Goal: Information Seeking & Learning: Learn about a topic

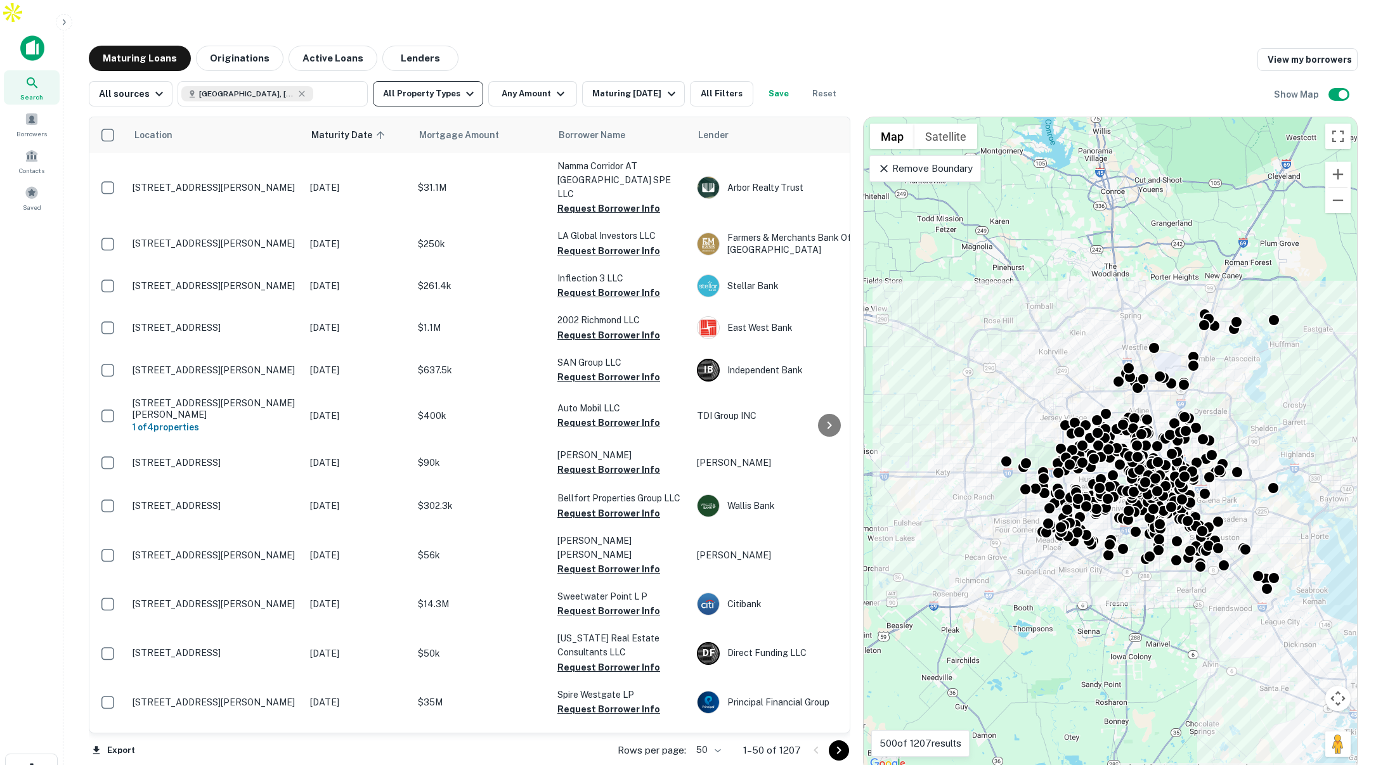
click at [443, 81] on button "All Property Types" at bounding box center [428, 93] width 110 height 25
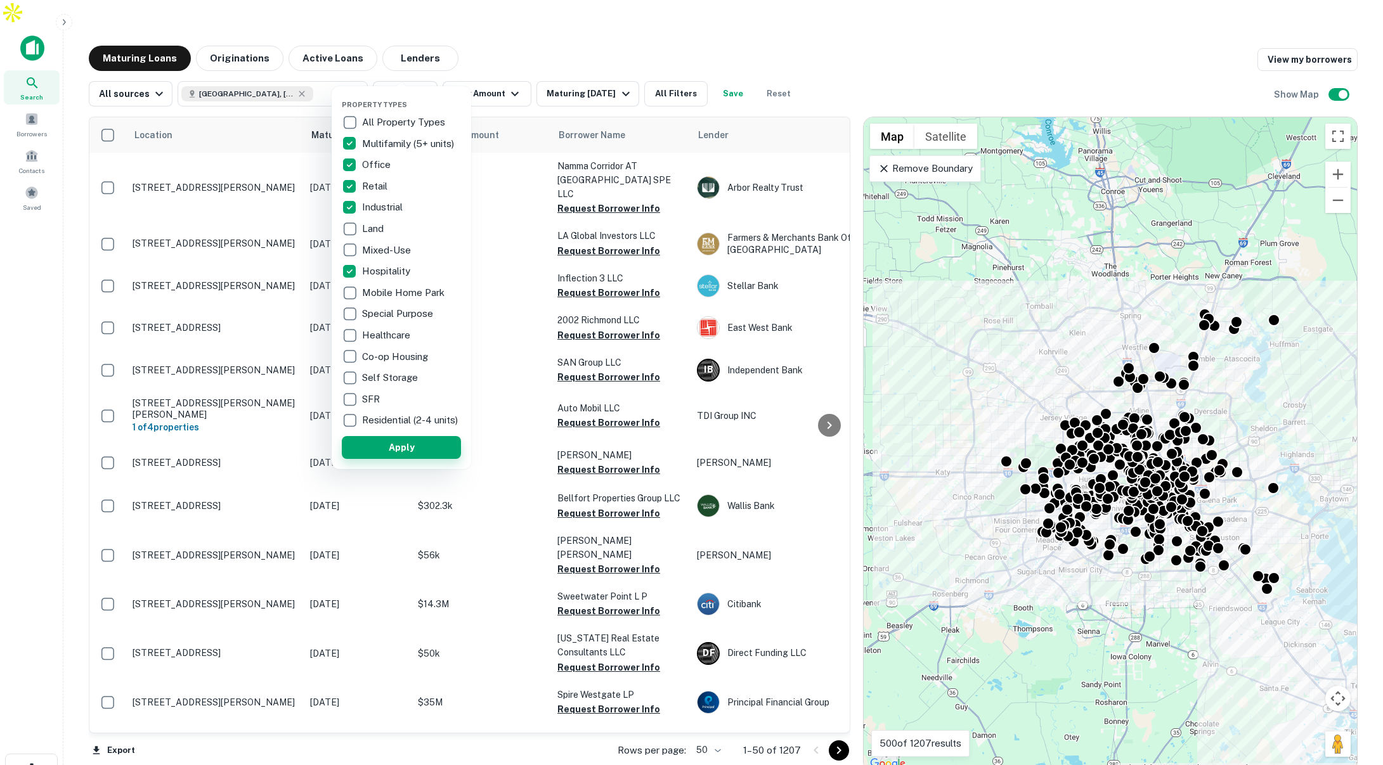
drag, startPoint x: 415, startPoint y: 450, endPoint x: 613, endPoint y: 174, distance: 339.6
click at [415, 450] on button "Apply" at bounding box center [401, 447] width 119 height 23
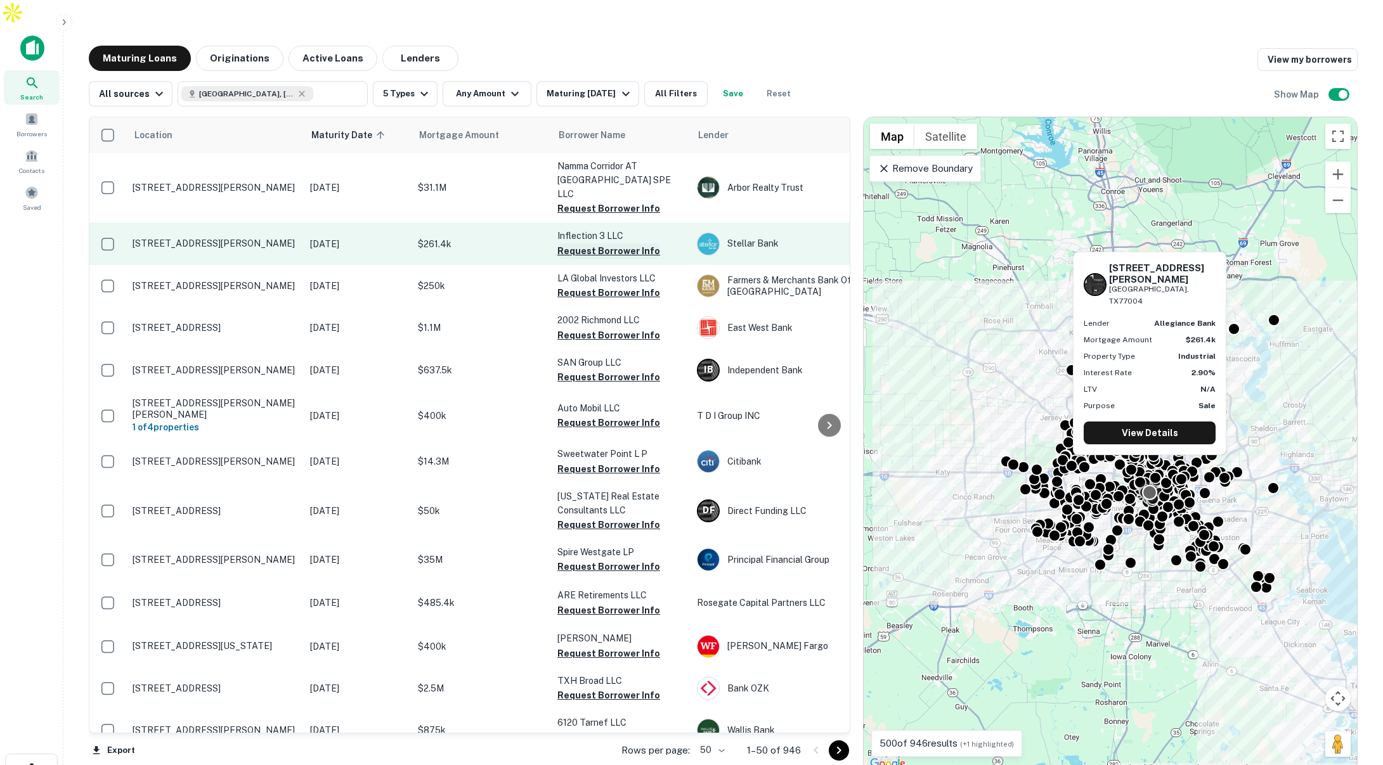
click at [598, 243] on button "Request Borrower Info" at bounding box center [608, 250] width 103 height 15
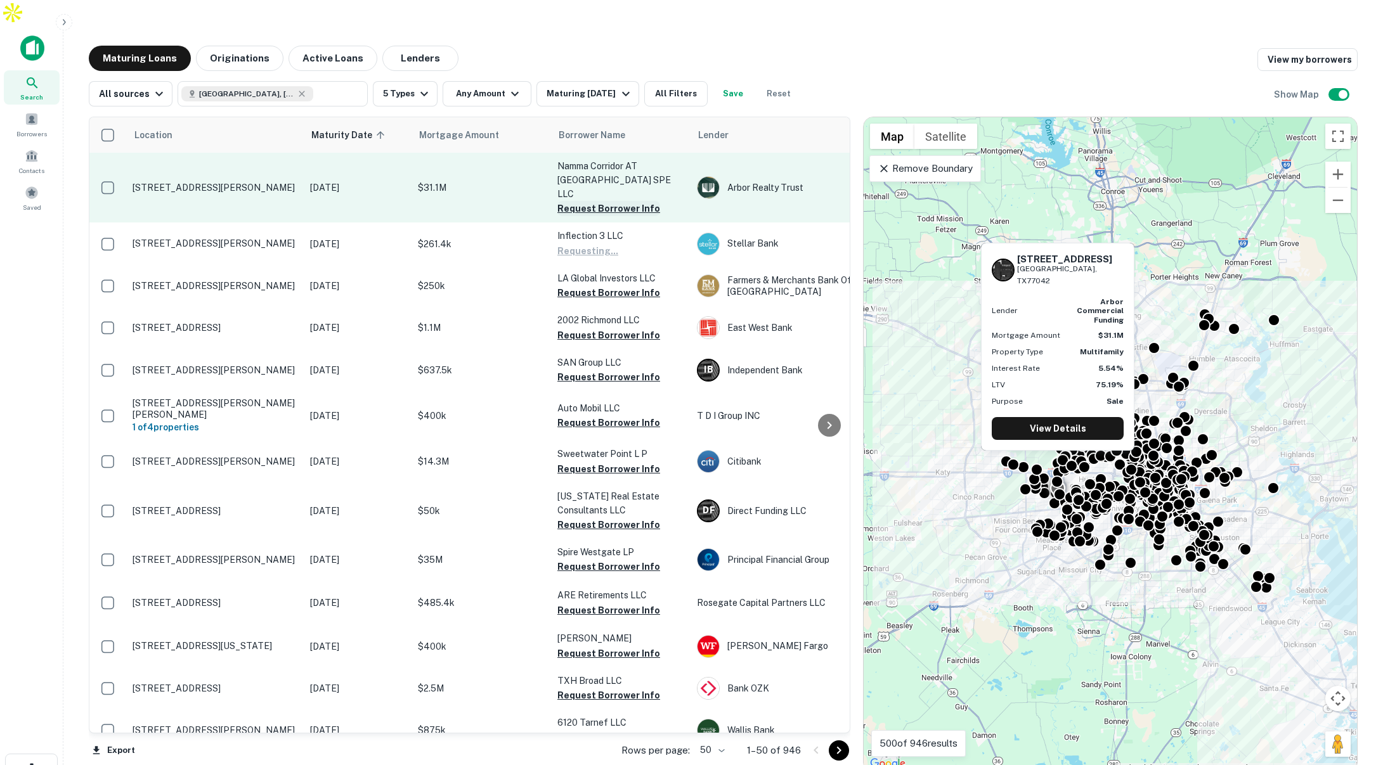
click at [595, 201] on button "Request Borrower Info" at bounding box center [608, 208] width 103 height 15
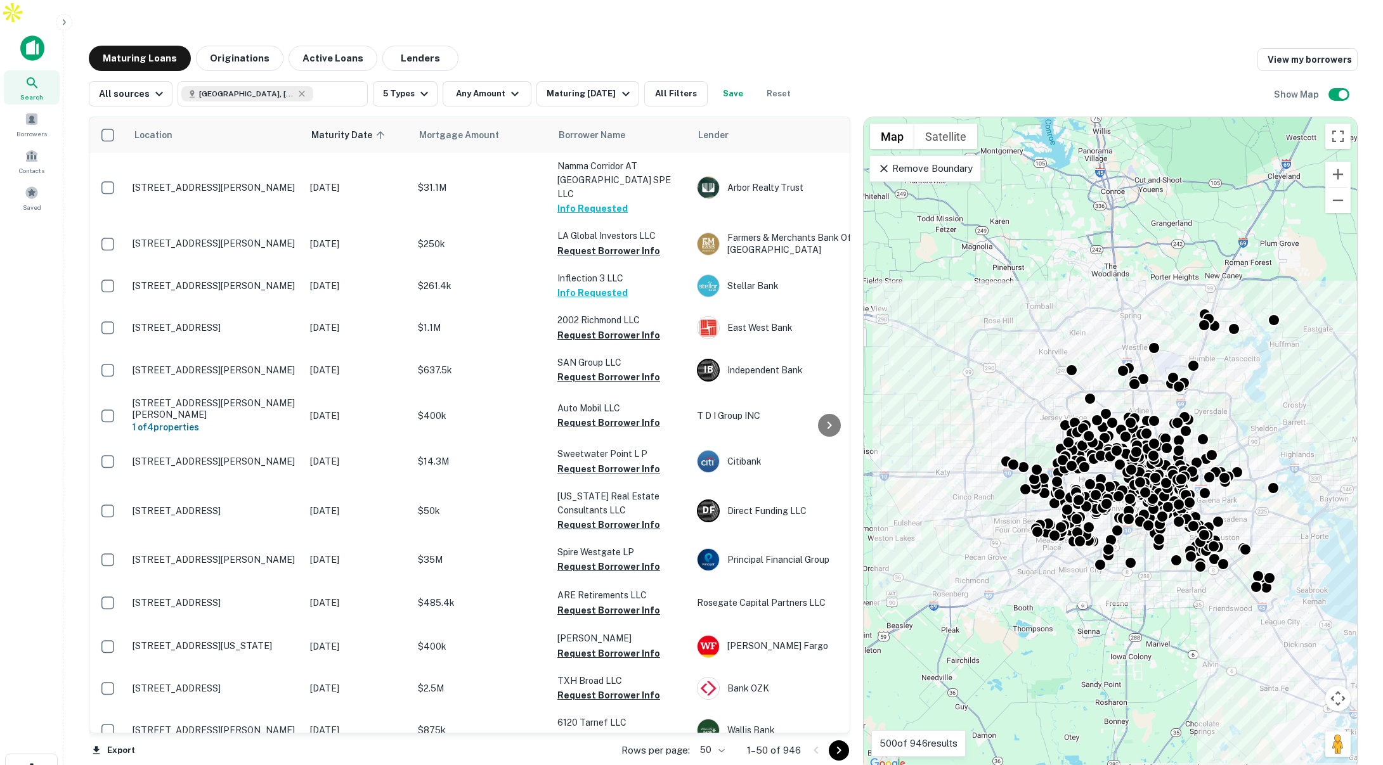
click at [590, 107] on div "Location Maturity Date sorted ascending Mortgage Amount Borrower Name Lender Pu…" at bounding box center [723, 440] width 1269 height 666
click at [599, 86] on div "Maturing In 1 Year" at bounding box center [590, 93] width 86 height 15
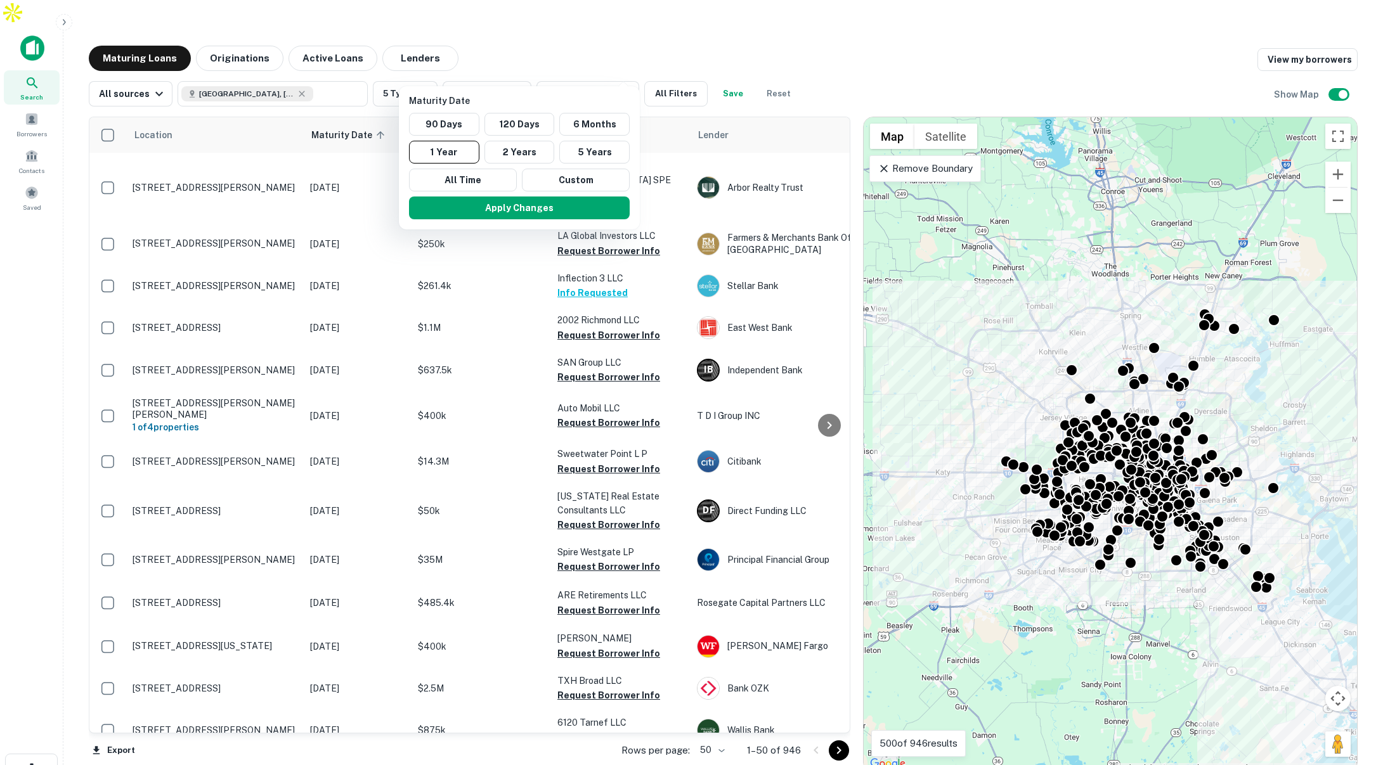
click at [642, 25] on div at bounding box center [691, 382] width 1383 height 765
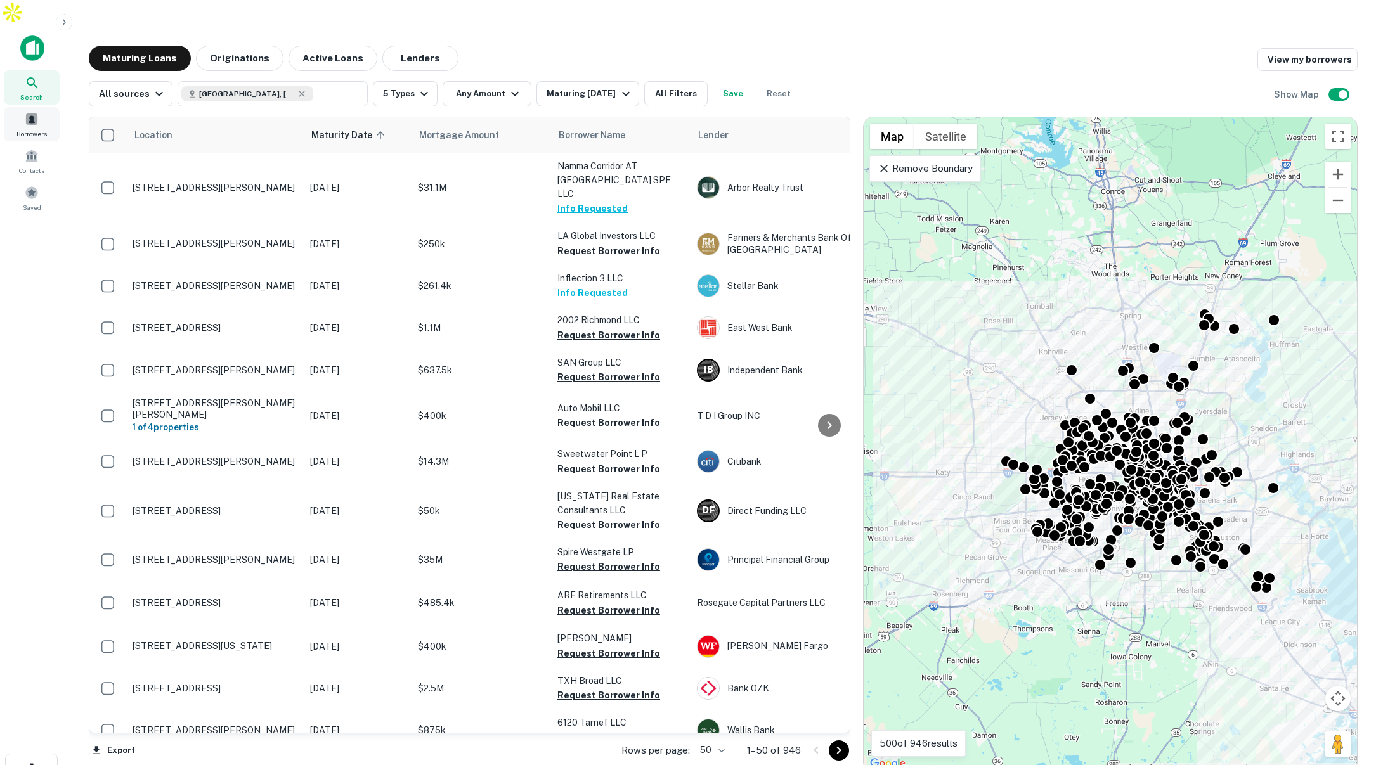
click at [28, 112] on span at bounding box center [32, 119] width 14 height 14
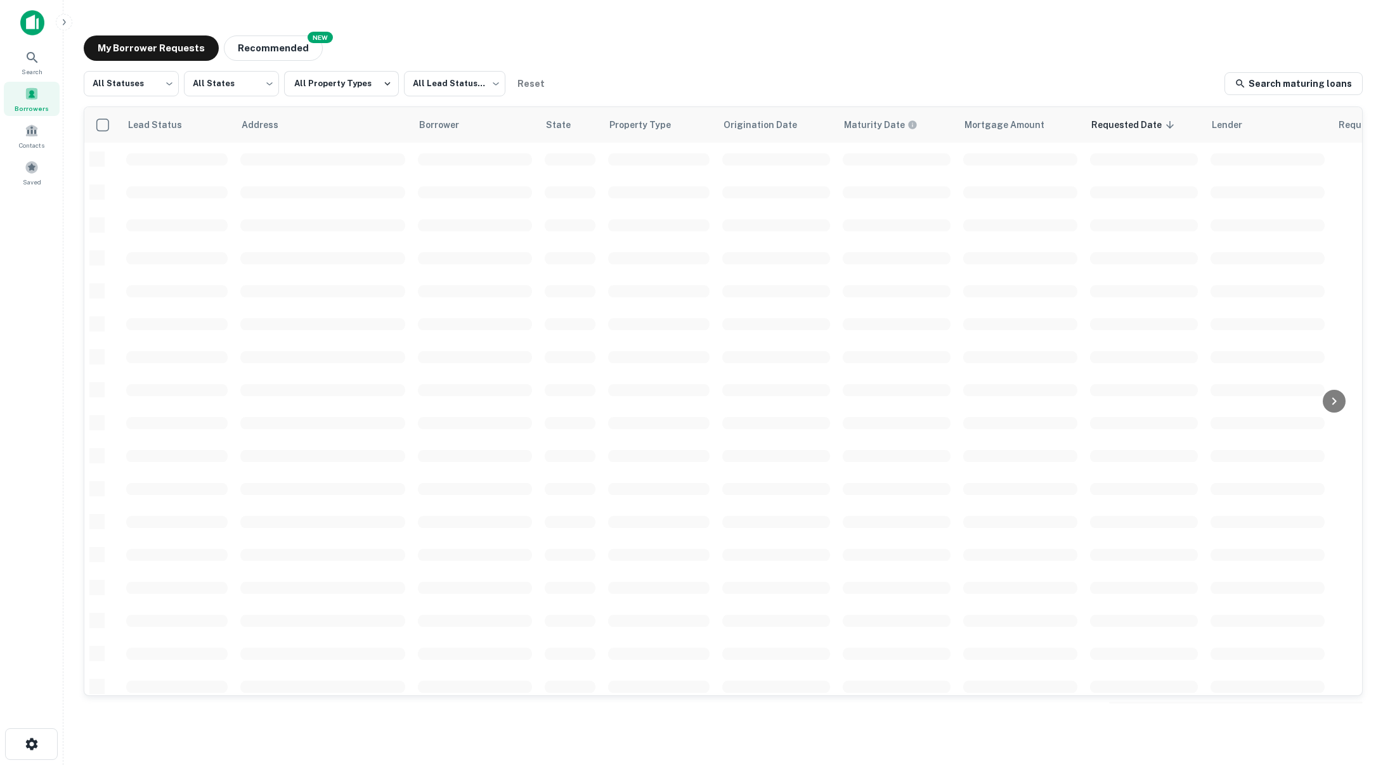
scroll to position [3, 3]
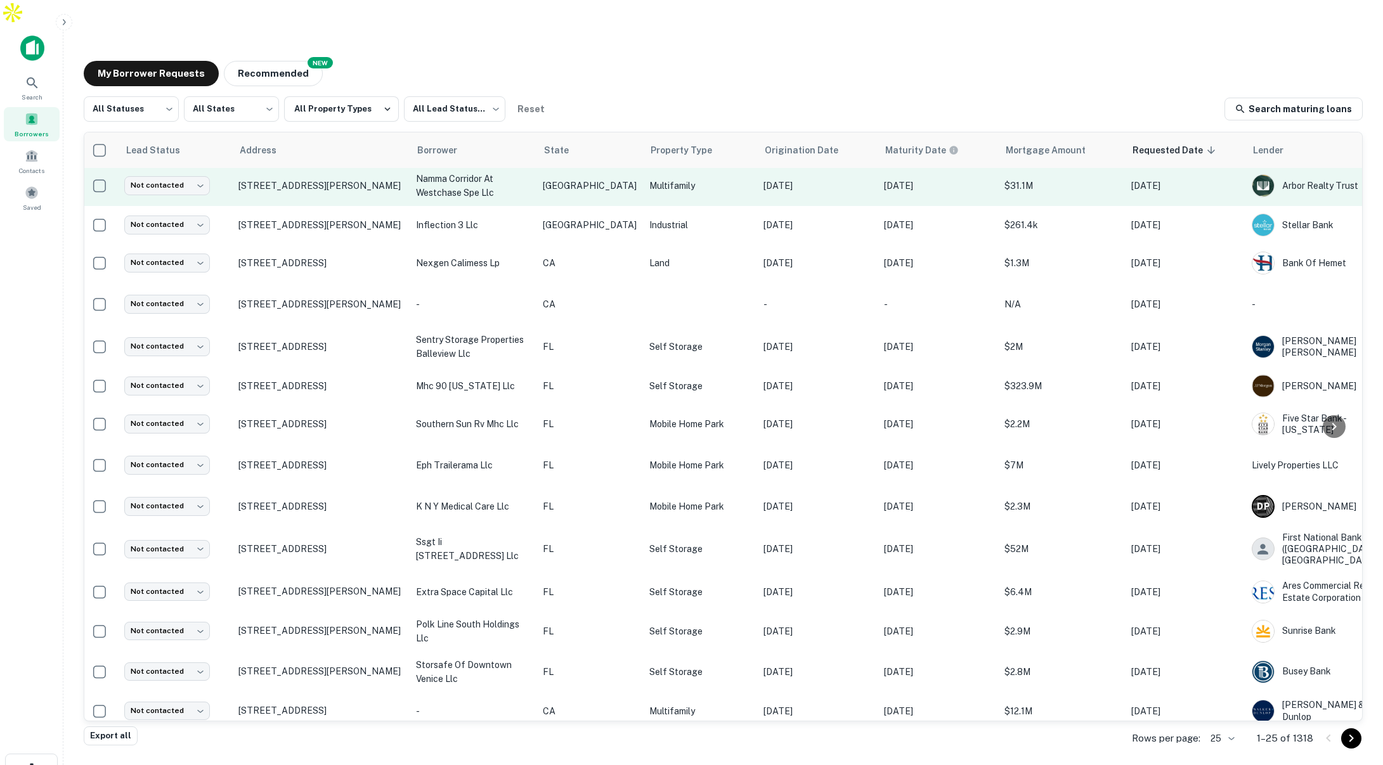
click at [702, 179] on p "Multifamily" at bounding box center [699, 186] width 101 height 14
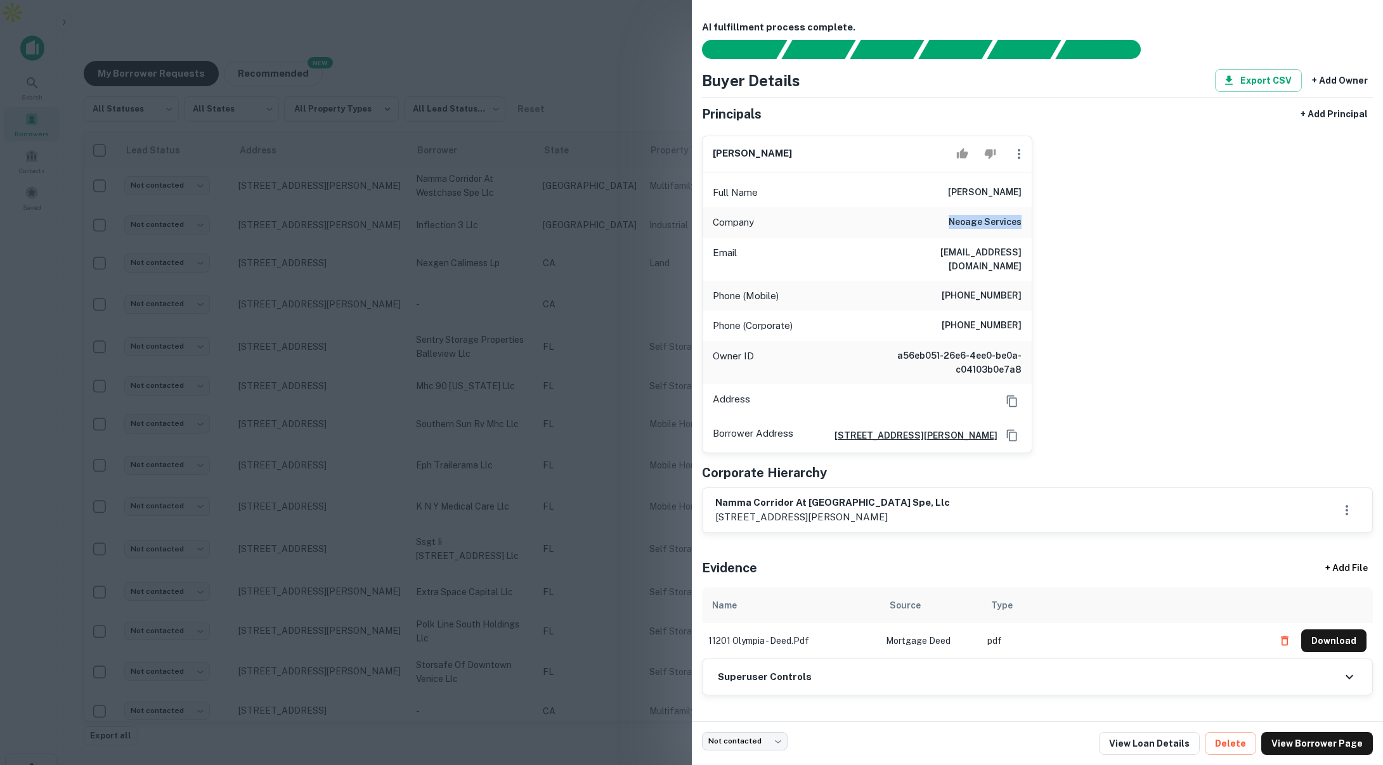
drag, startPoint x: 950, startPoint y: 224, endPoint x: 1027, endPoint y: 226, distance: 76.8
click at [1027, 226] on div "Company neoage services" at bounding box center [867, 222] width 329 height 30
drag, startPoint x: 946, startPoint y: 192, endPoint x: 1015, endPoint y: 197, distance: 68.7
click at [1015, 197] on div "Full Name yash havalimane" at bounding box center [867, 193] width 329 height 30
drag, startPoint x: 963, startPoint y: 254, endPoint x: 1042, endPoint y: 267, distance: 80.3
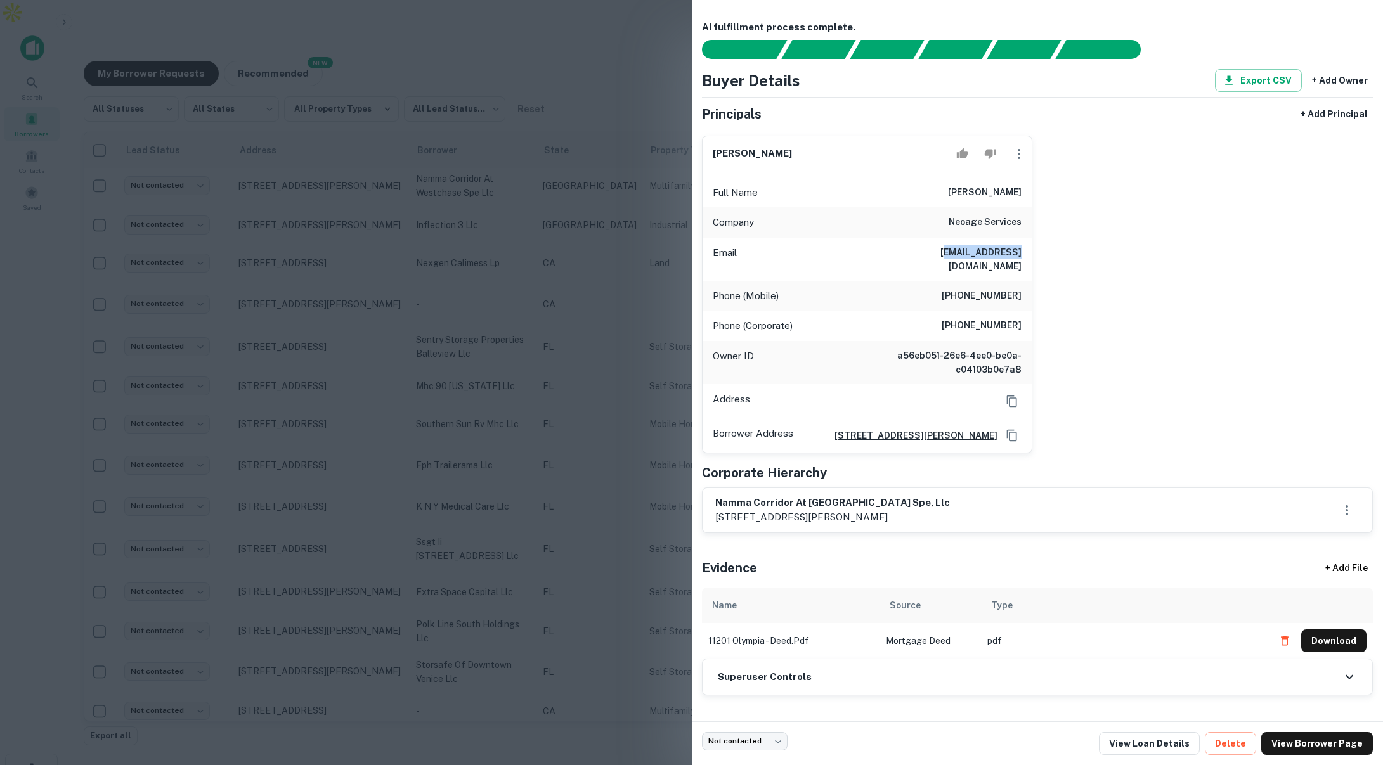
click at [1042, 267] on div "yash havalimane Full Name yash havalimane Company neoage services Email yash@go…" at bounding box center [1033, 290] width 682 height 328
drag, startPoint x: 950, startPoint y: 278, endPoint x: 1030, endPoint y: 287, distance: 80.3
click at [1030, 287] on div "Phone (Mobile) (229) 402-0269" at bounding box center [867, 296] width 329 height 30
click at [655, 67] on div at bounding box center [691, 382] width 1383 height 765
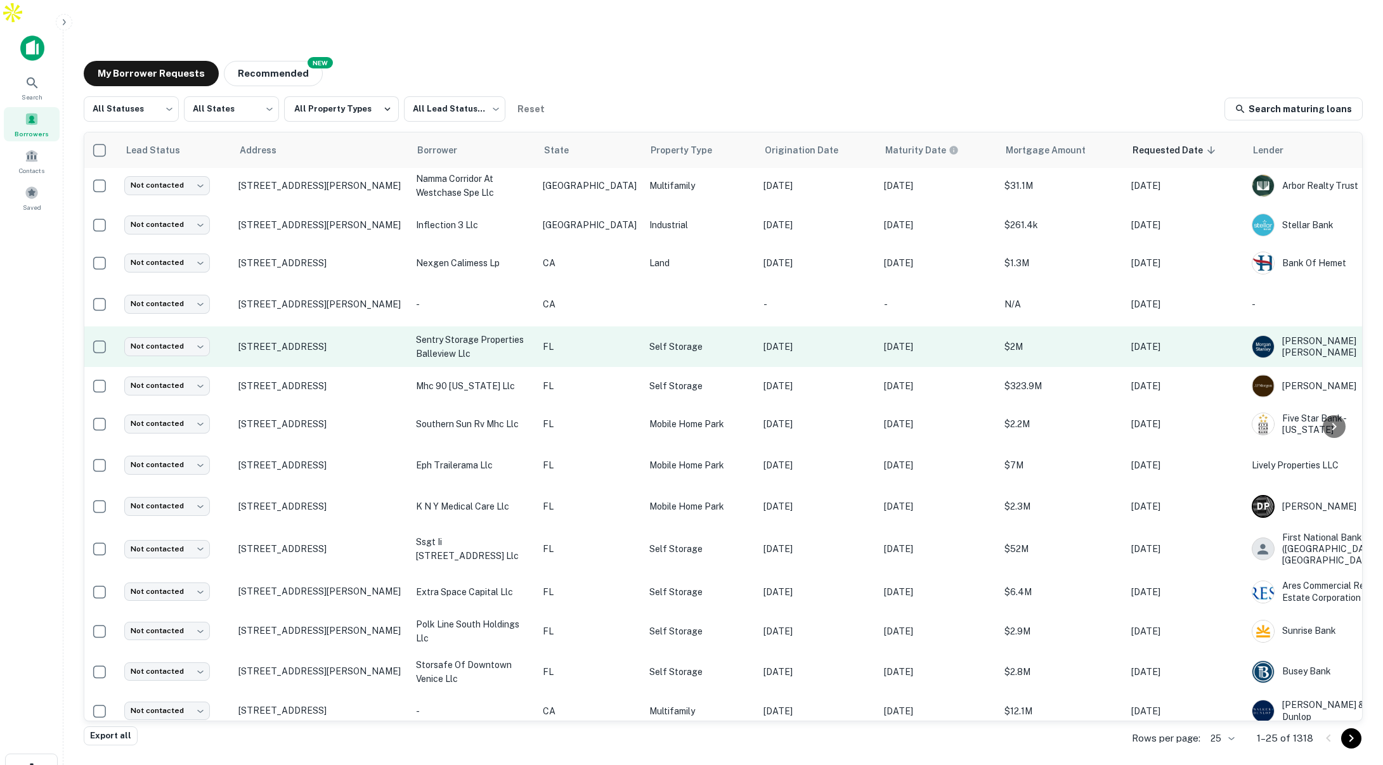
click at [784, 340] on p "Jul 08, 2020" at bounding box center [817, 347] width 108 height 14
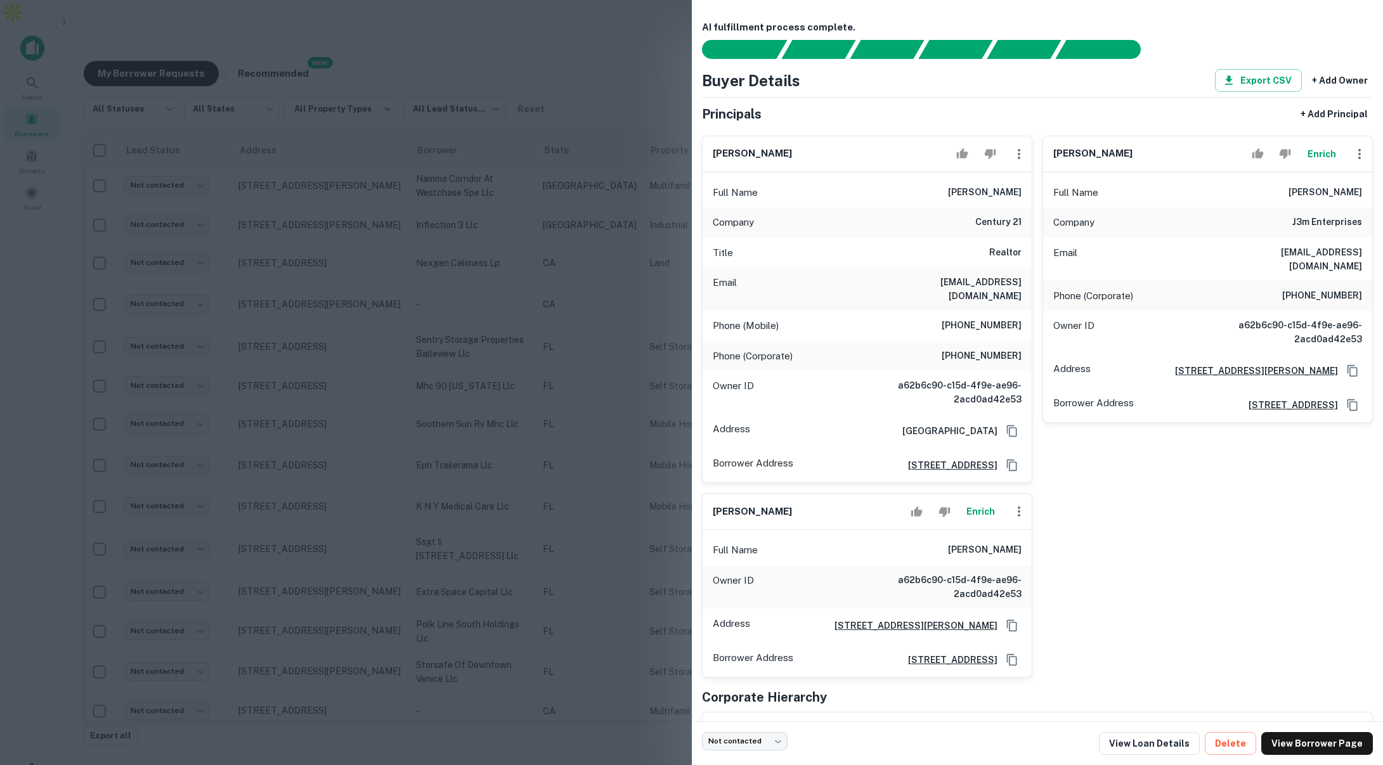
click at [670, 204] on div at bounding box center [691, 382] width 1383 height 765
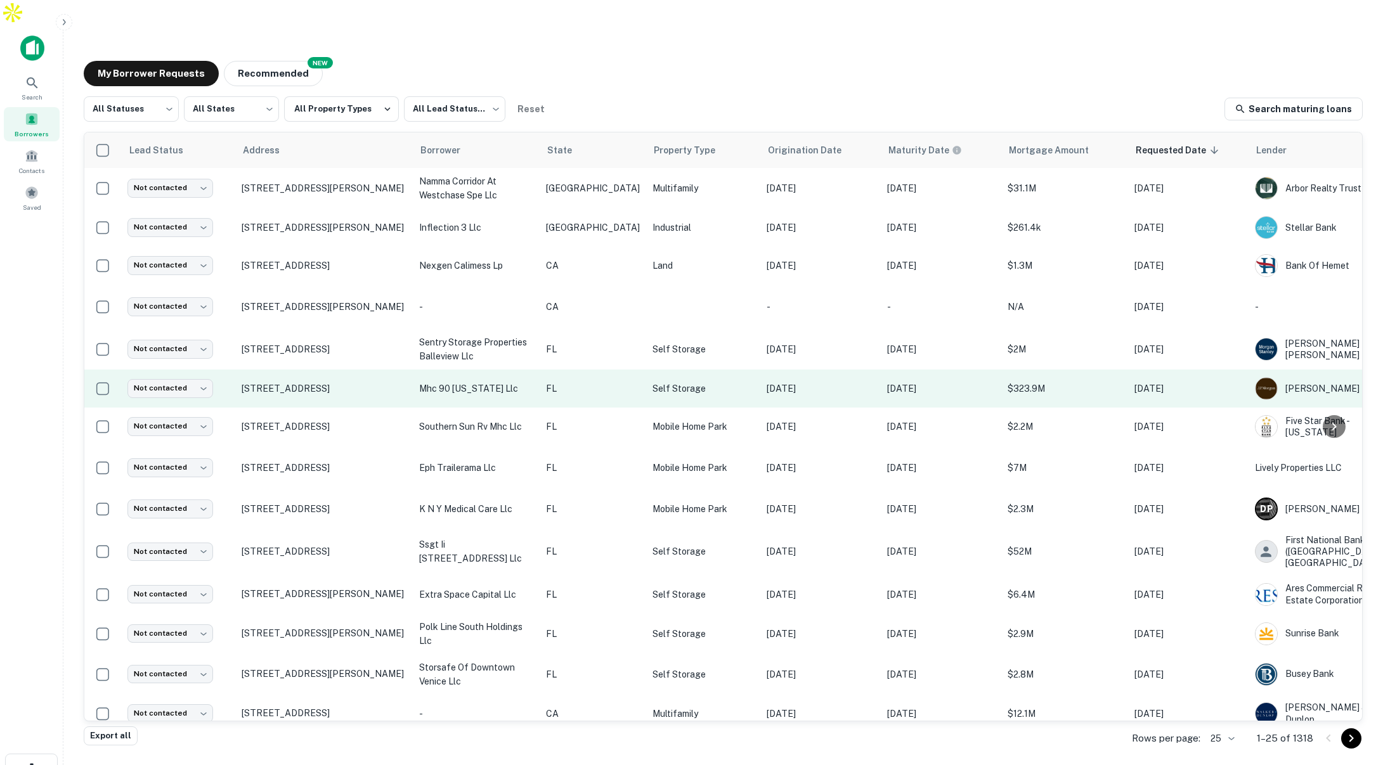
scroll to position [1, 0]
click at [692, 381] on p "Self Storage" at bounding box center [702, 388] width 101 height 14
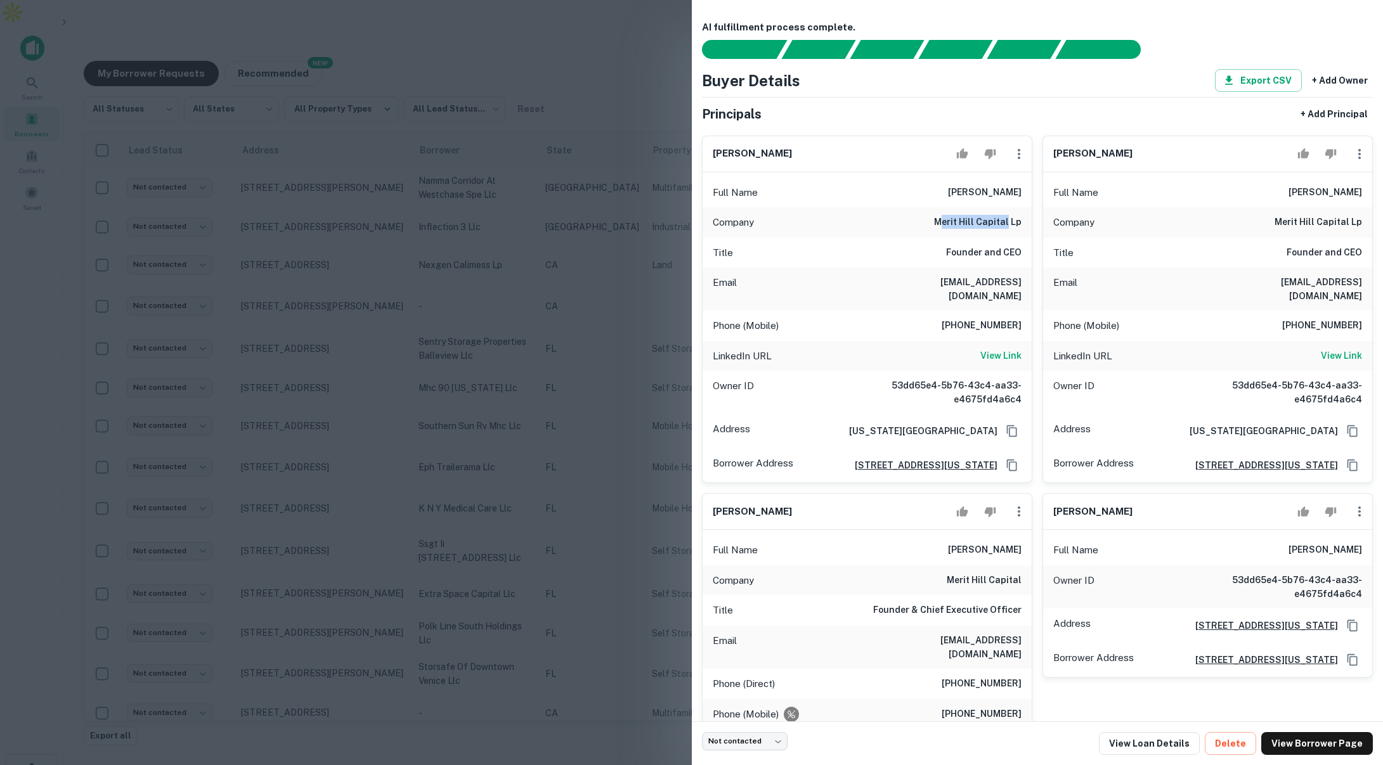
drag, startPoint x: 944, startPoint y: 224, endPoint x: 976, endPoint y: 249, distance: 41.6
click at [1008, 226] on h6 "merit hill capital lp" at bounding box center [978, 222] width 88 height 15
drag, startPoint x: 979, startPoint y: 255, endPoint x: 1037, endPoint y: 266, distance: 59.3
click at [1039, 265] on div "liz schlesinger Full Name liz schlesinger Company merit hill capital lp Title F…" at bounding box center [1033, 596] width 682 height 941
drag, startPoint x: 926, startPoint y: 280, endPoint x: 987, endPoint y: 309, distance: 67.8
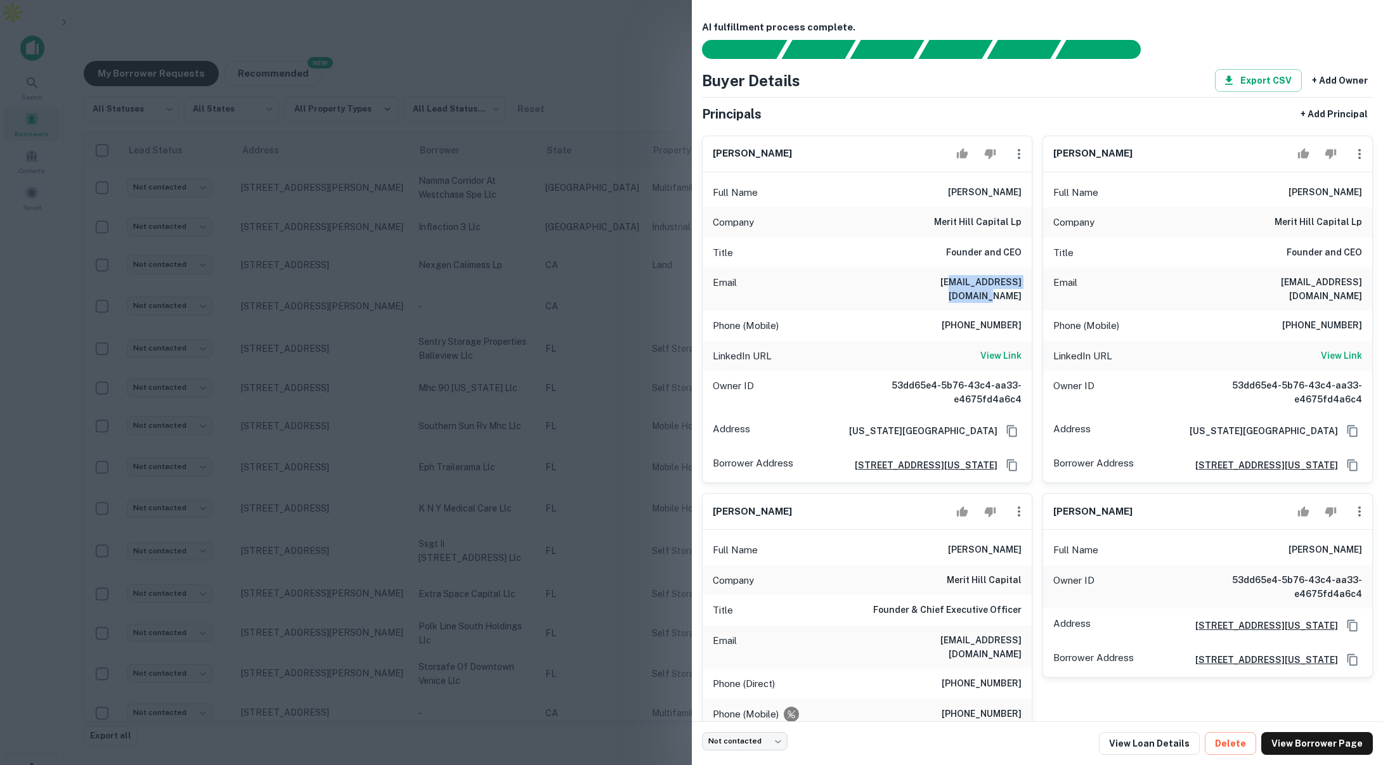
click at [1011, 288] on h6 "liz@merithillcapital.com" at bounding box center [945, 289] width 152 height 28
click at [1031, 314] on div "liz schlesinger Full Name liz schlesinger Company merit hill capital lp Title F…" at bounding box center [867, 310] width 330 height 348
drag, startPoint x: 939, startPoint y: 217, endPoint x: 1013, endPoint y: 226, distance: 74.0
click at [1013, 226] on h6 "merit hill capital lp" at bounding box center [978, 221] width 88 height 15
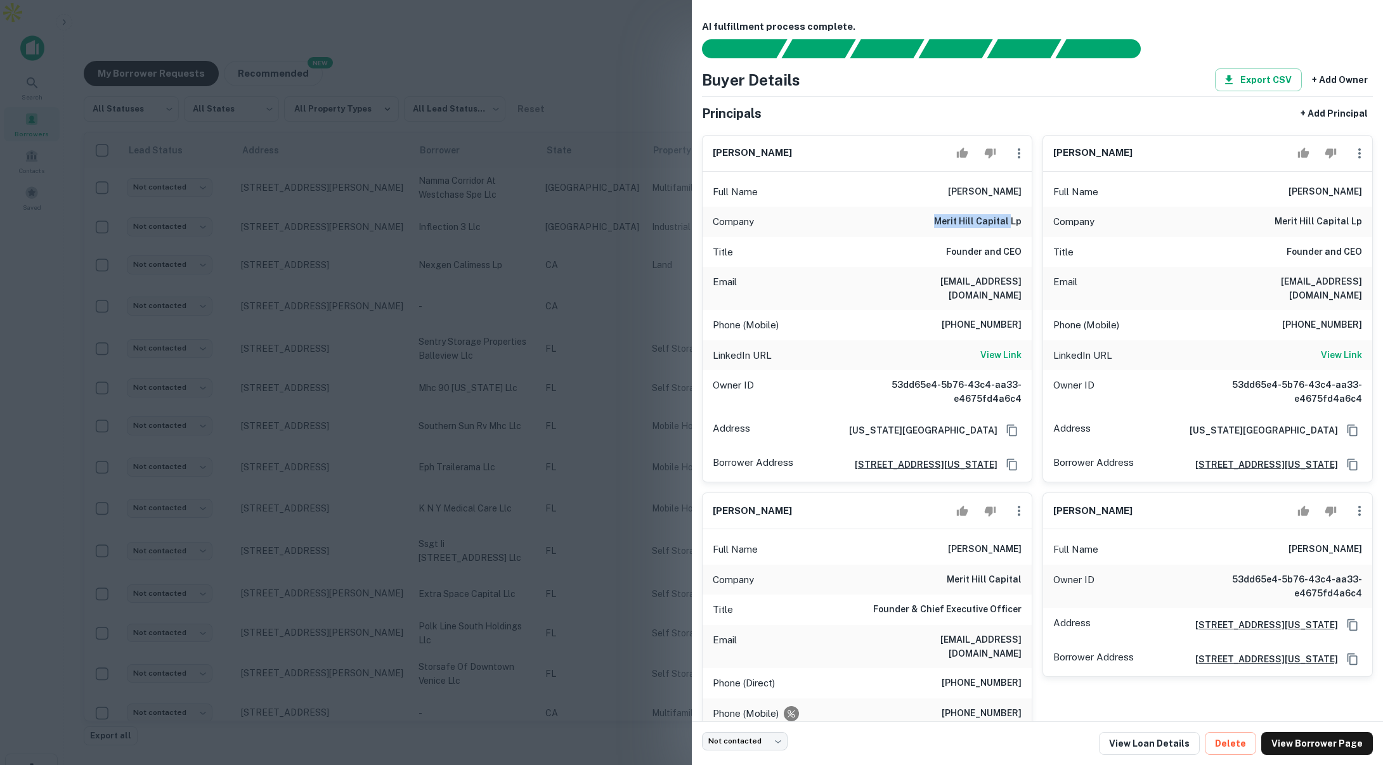
scroll to position [0, 0]
click at [607, 57] on div at bounding box center [691, 382] width 1383 height 765
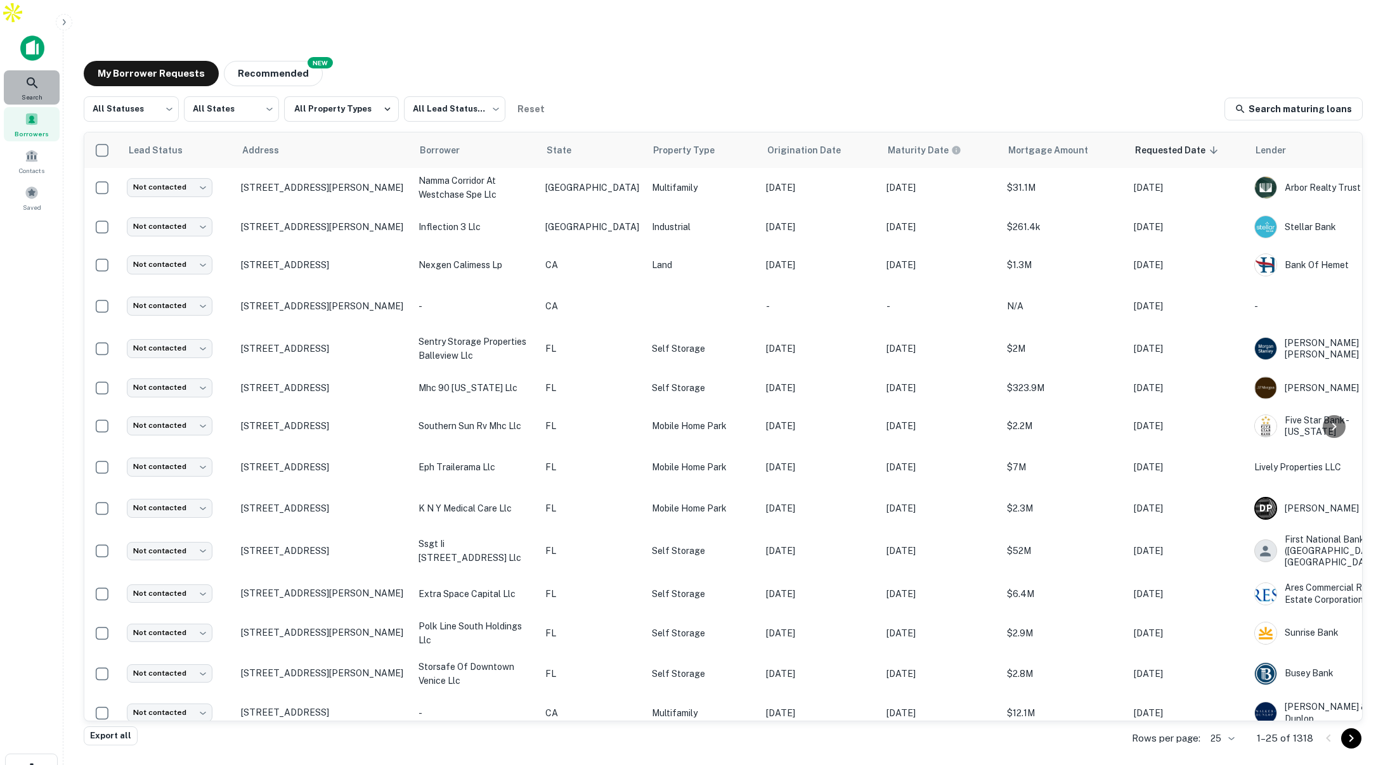
click at [34, 75] on icon at bounding box center [32, 82] width 15 height 15
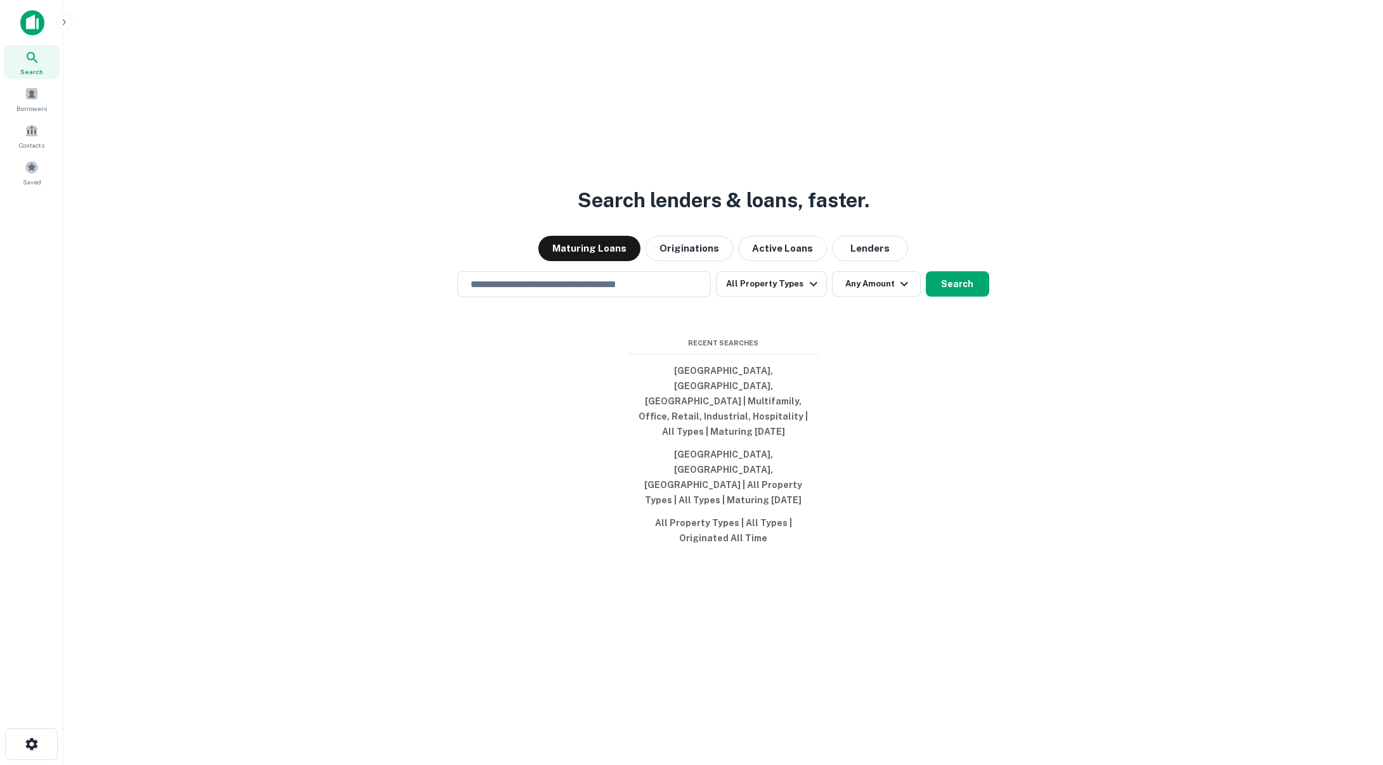
click at [734, 408] on button "[GEOGRAPHIC_DATA], [GEOGRAPHIC_DATA], [GEOGRAPHIC_DATA] | Multifamily, Office, …" at bounding box center [723, 402] width 190 height 84
type input "**********"
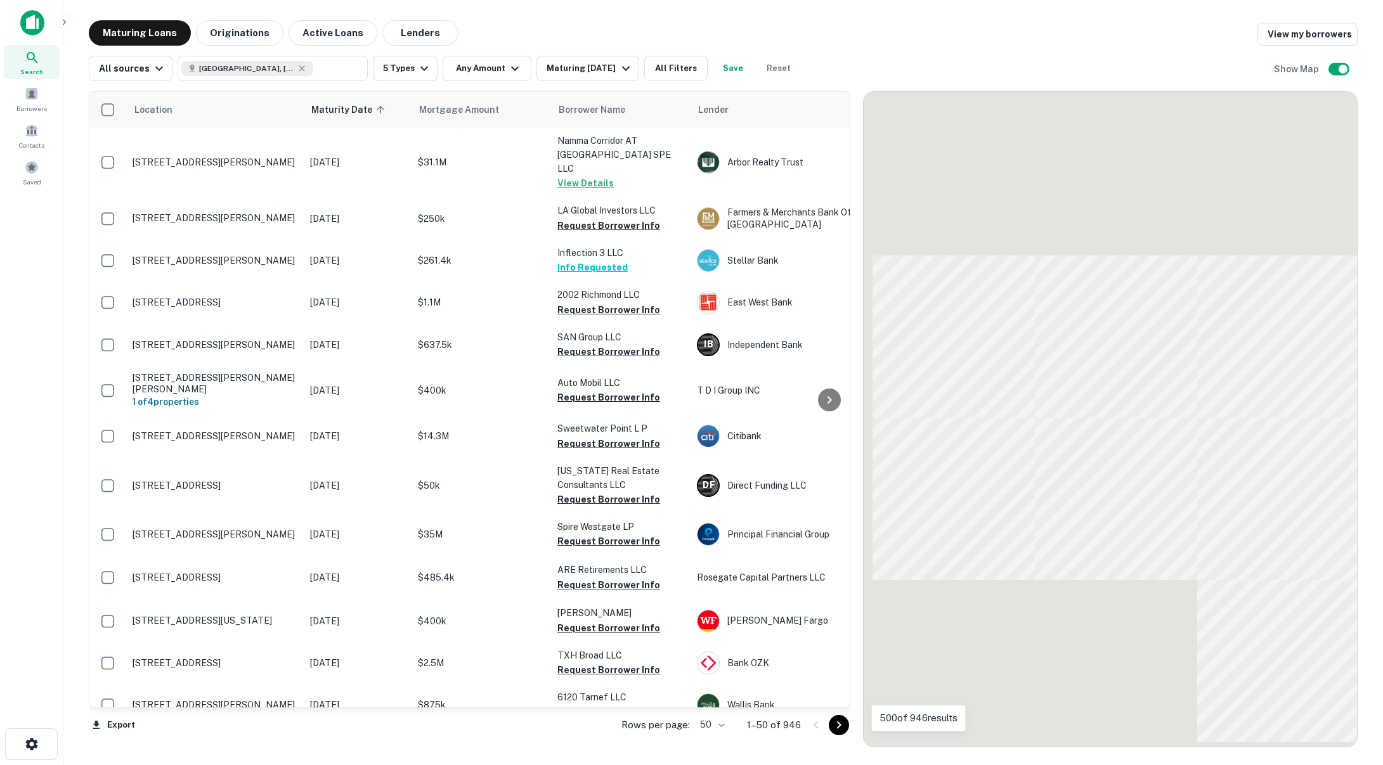
scroll to position [1, 0]
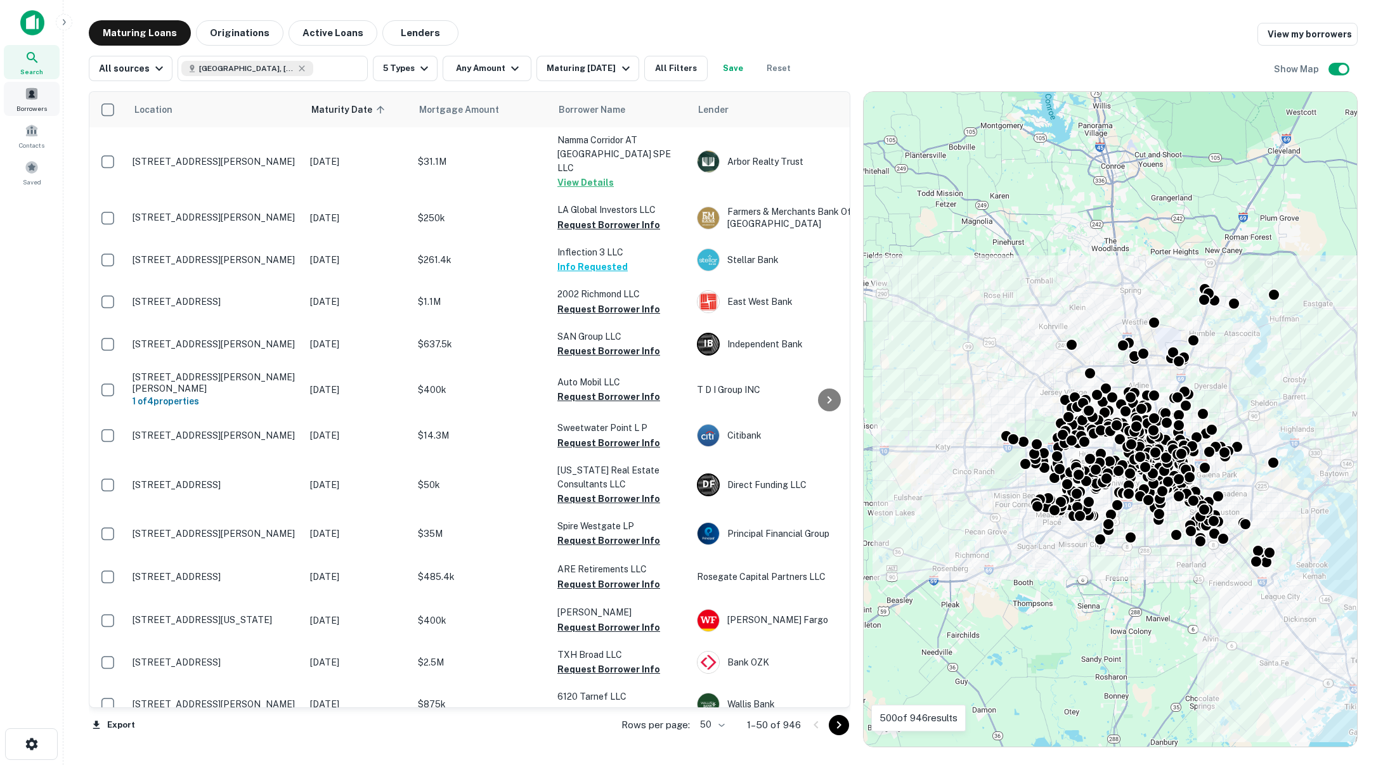
click at [32, 98] on span at bounding box center [32, 94] width 14 height 14
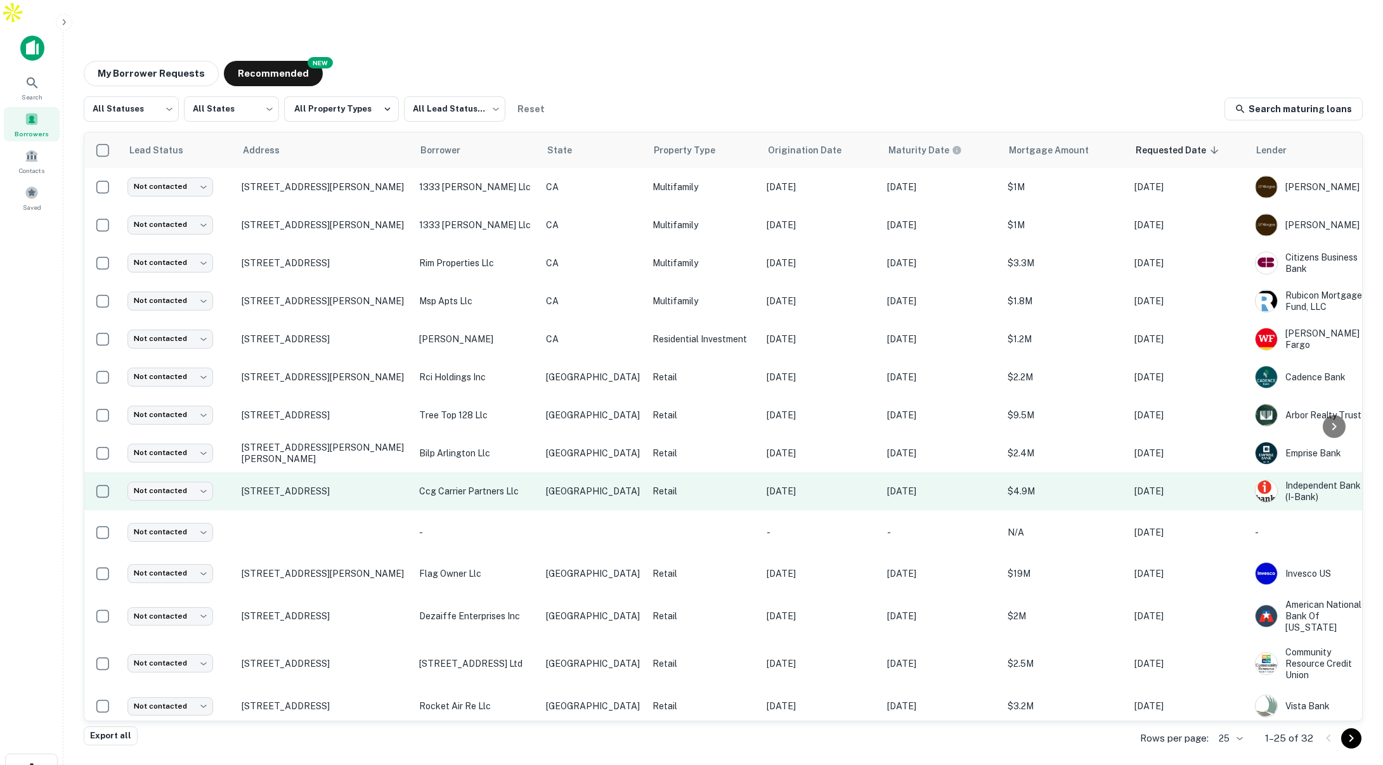
click at [510, 484] on p "ccg carrier partners llc" at bounding box center [476, 491] width 114 height 14
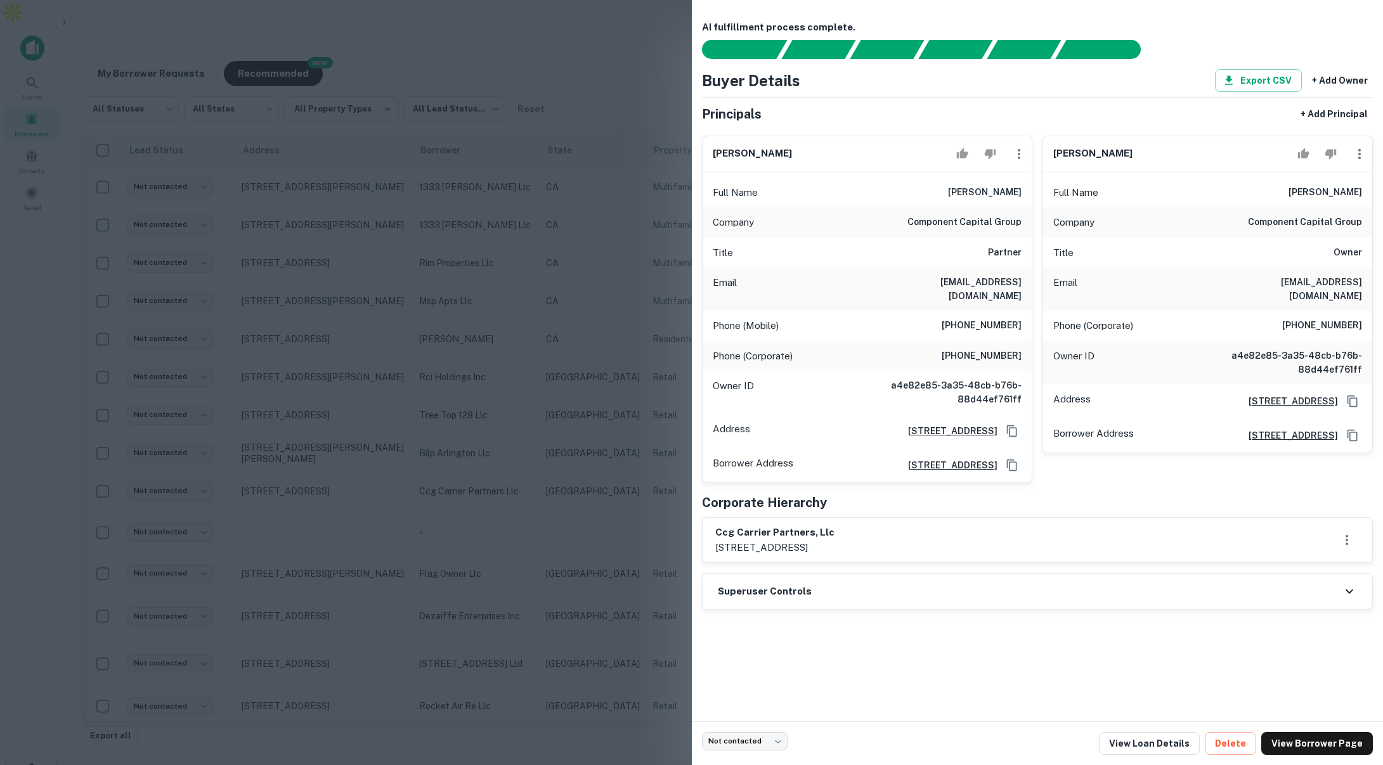
drag, startPoint x: 916, startPoint y: 223, endPoint x: 1009, endPoint y: 221, distance: 93.2
click at [1009, 221] on h6 "component capital group" at bounding box center [964, 222] width 114 height 15
click at [393, 61] on div at bounding box center [691, 382] width 1383 height 765
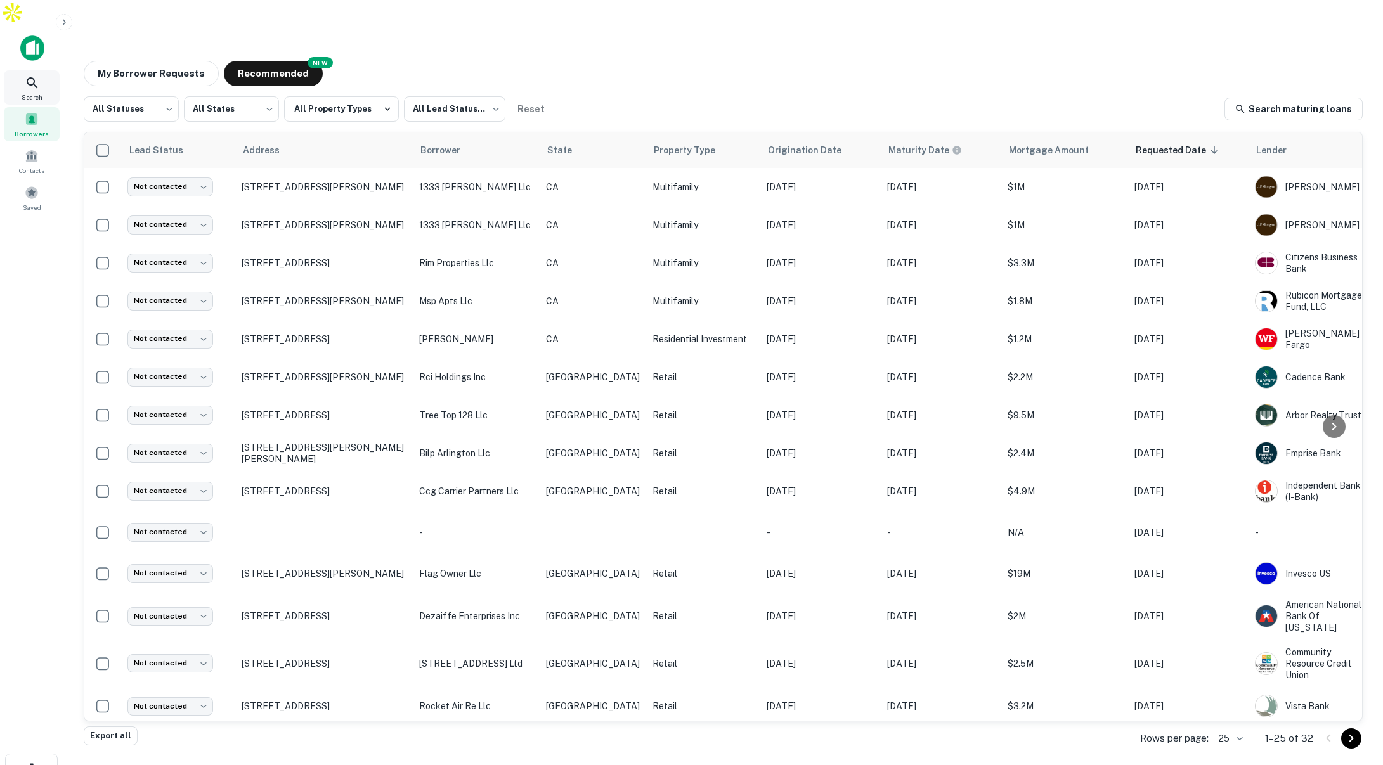
click at [39, 75] on icon at bounding box center [32, 82] width 15 height 15
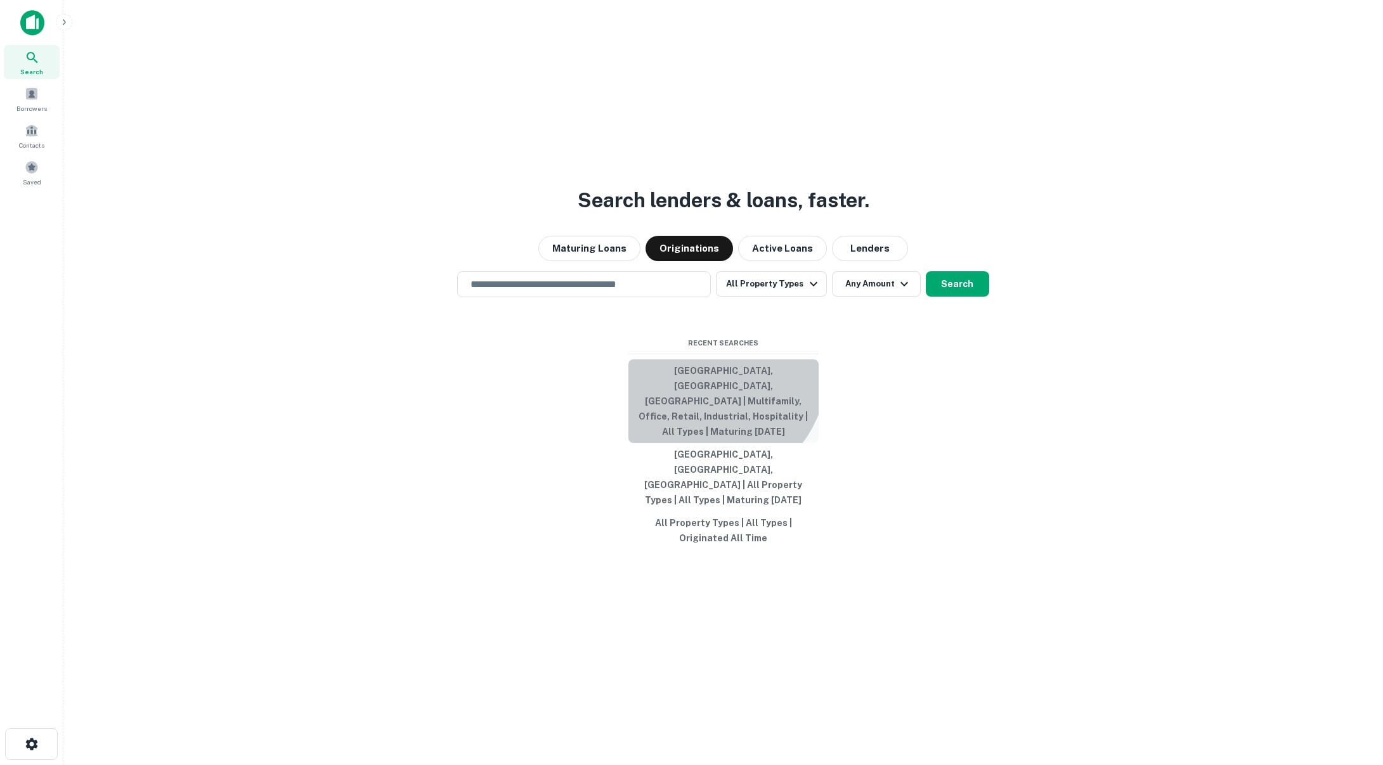
click at [715, 406] on button "[GEOGRAPHIC_DATA], [GEOGRAPHIC_DATA], [GEOGRAPHIC_DATA] | Multifamily, Office, …" at bounding box center [723, 402] width 190 height 84
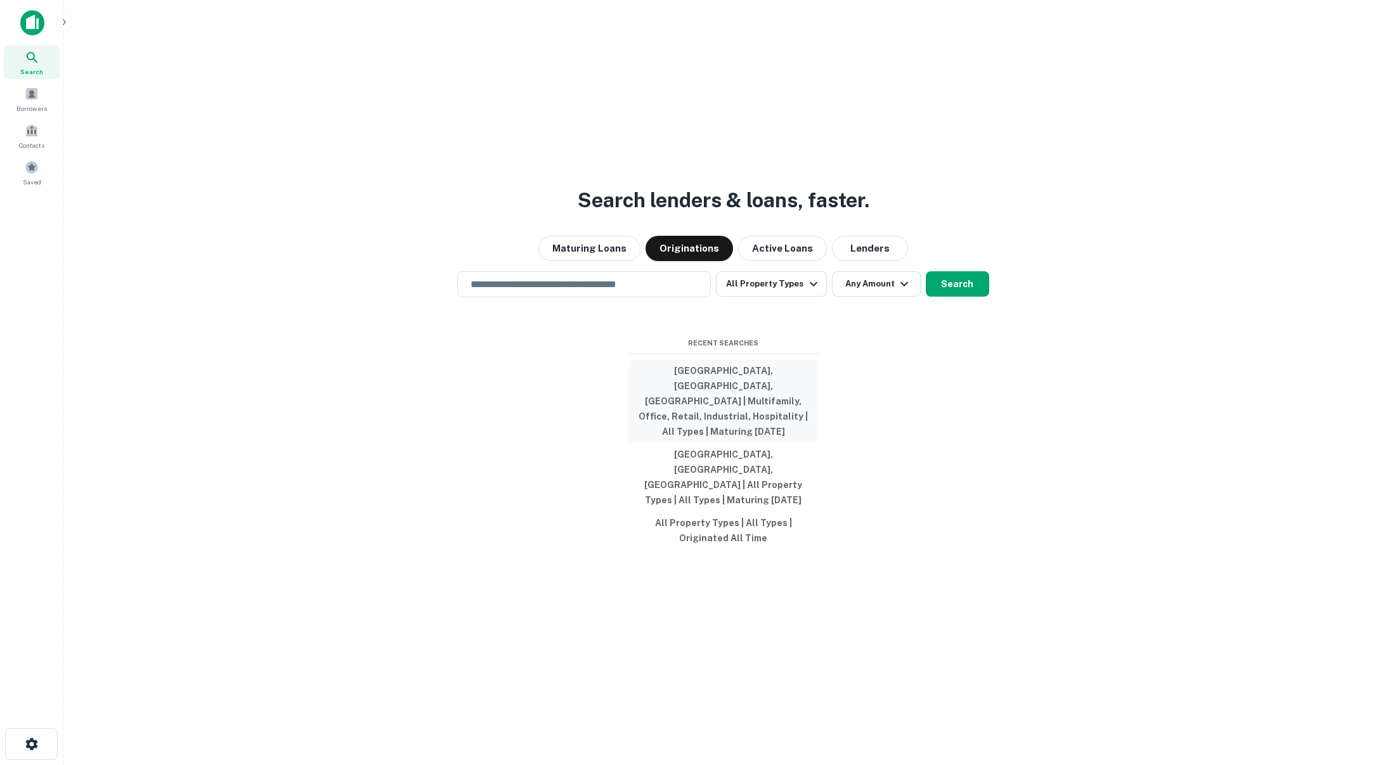
type input "**********"
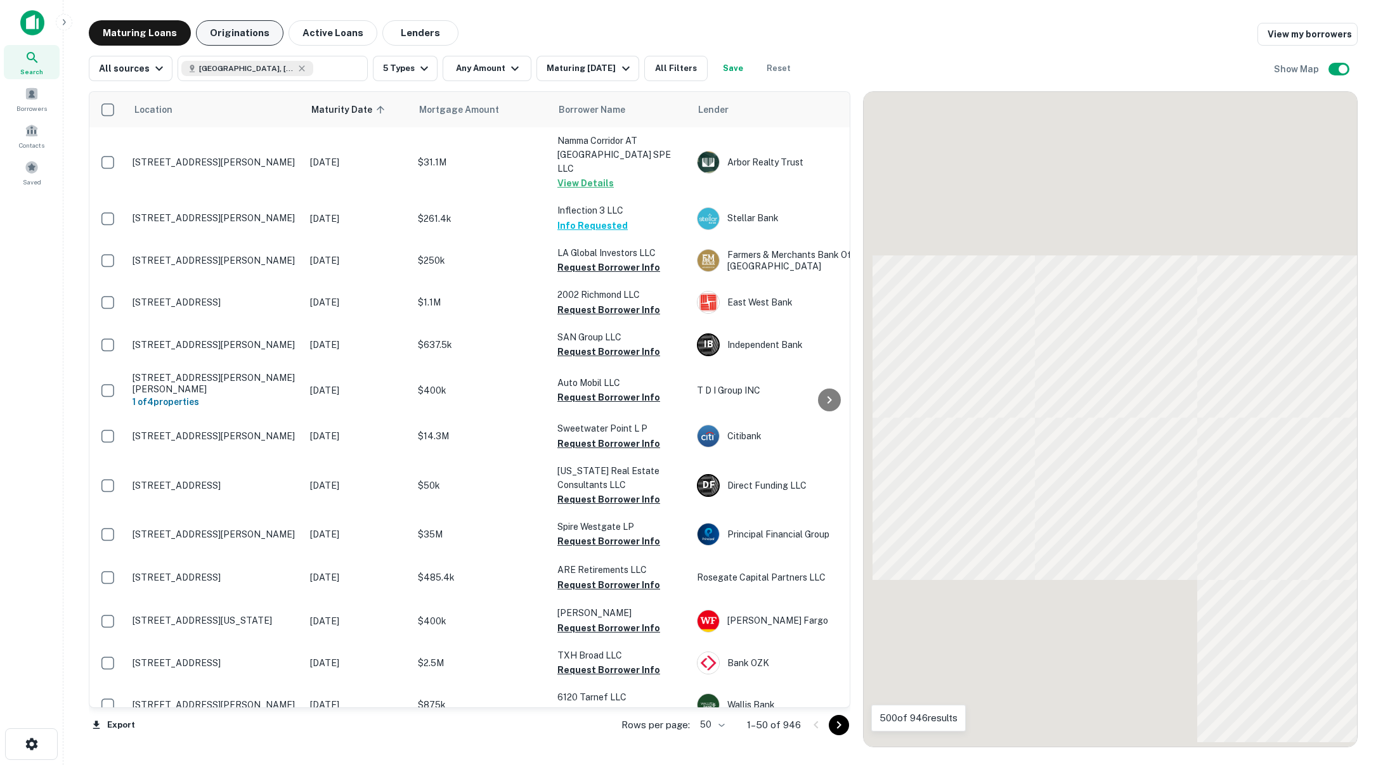
click at [238, 34] on button "Originations" at bounding box center [240, 32] width 88 height 25
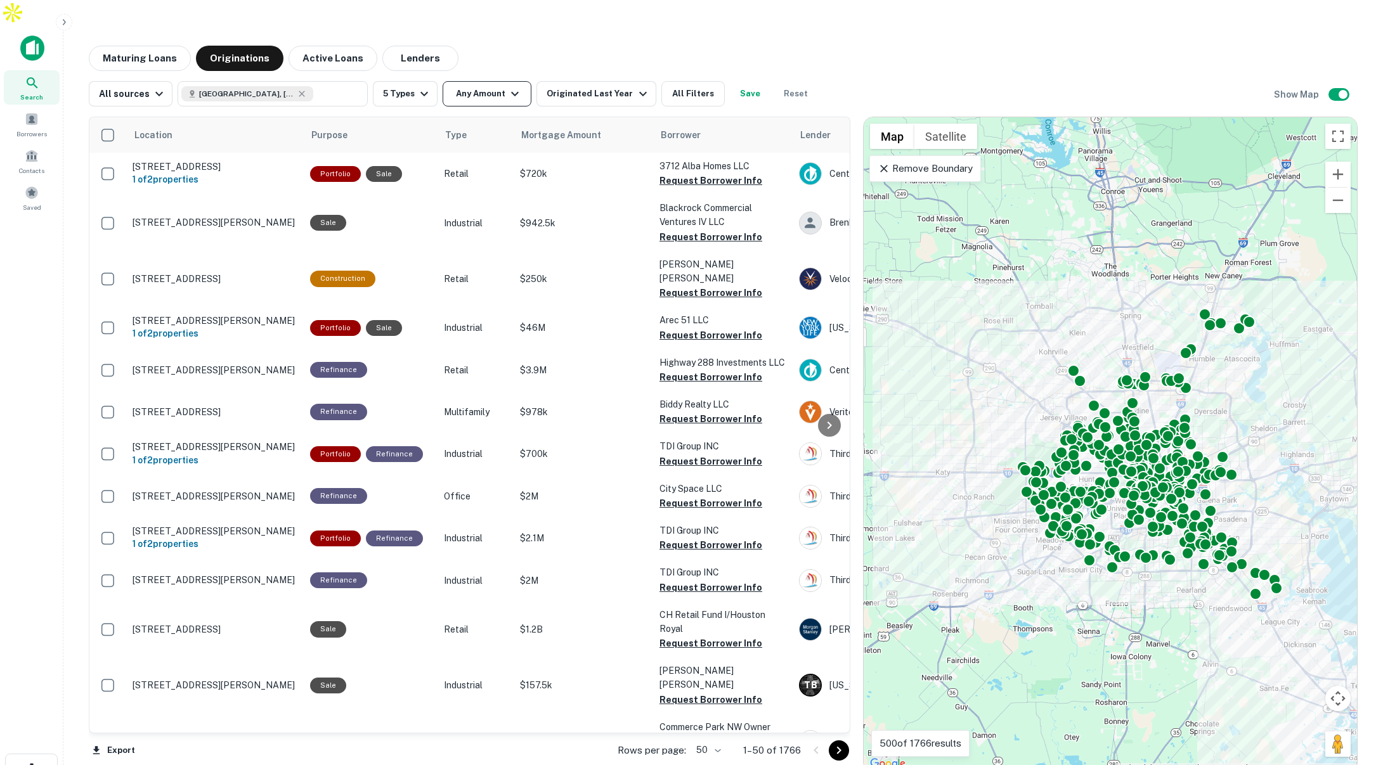
click at [507, 86] on icon "button" at bounding box center [514, 93] width 15 height 15
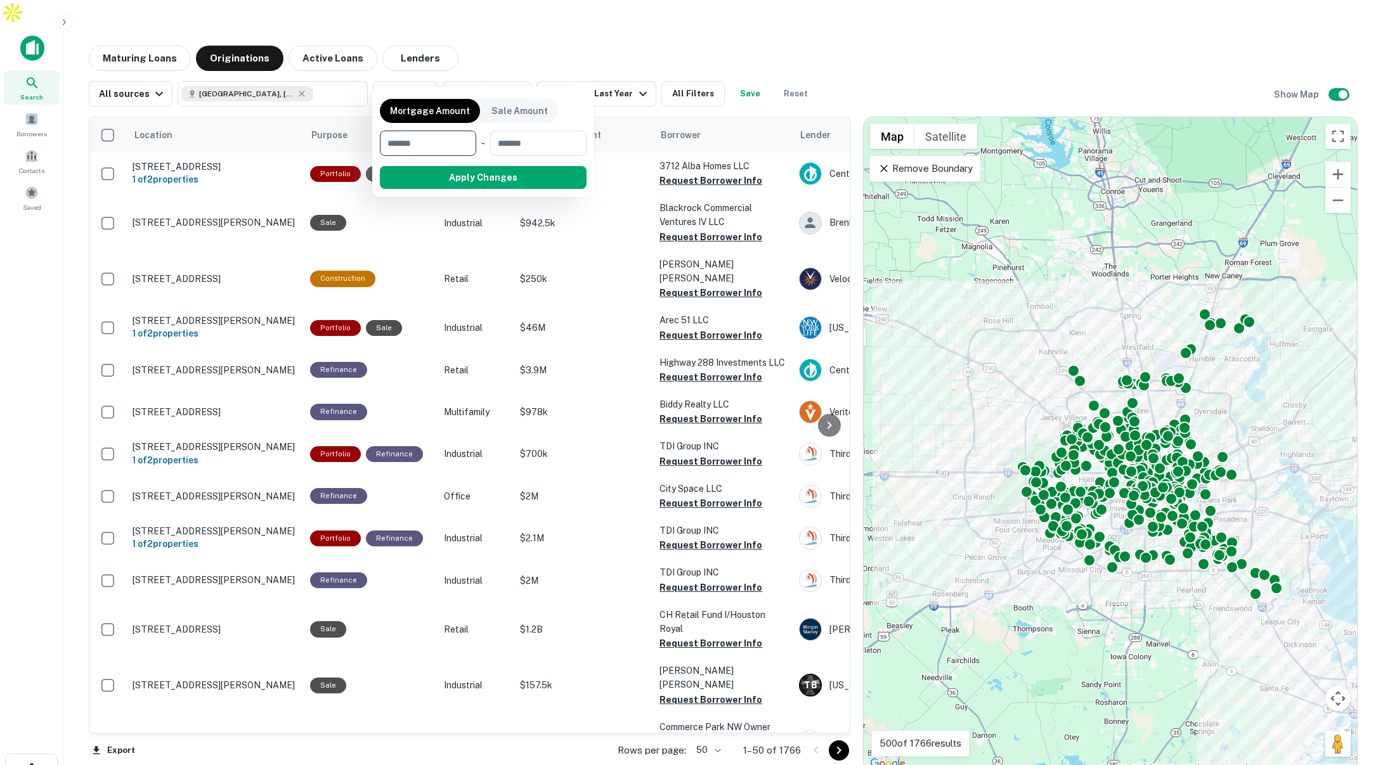
click at [440, 139] on input "number" at bounding box center [424, 143] width 88 height 25
type input "*******"
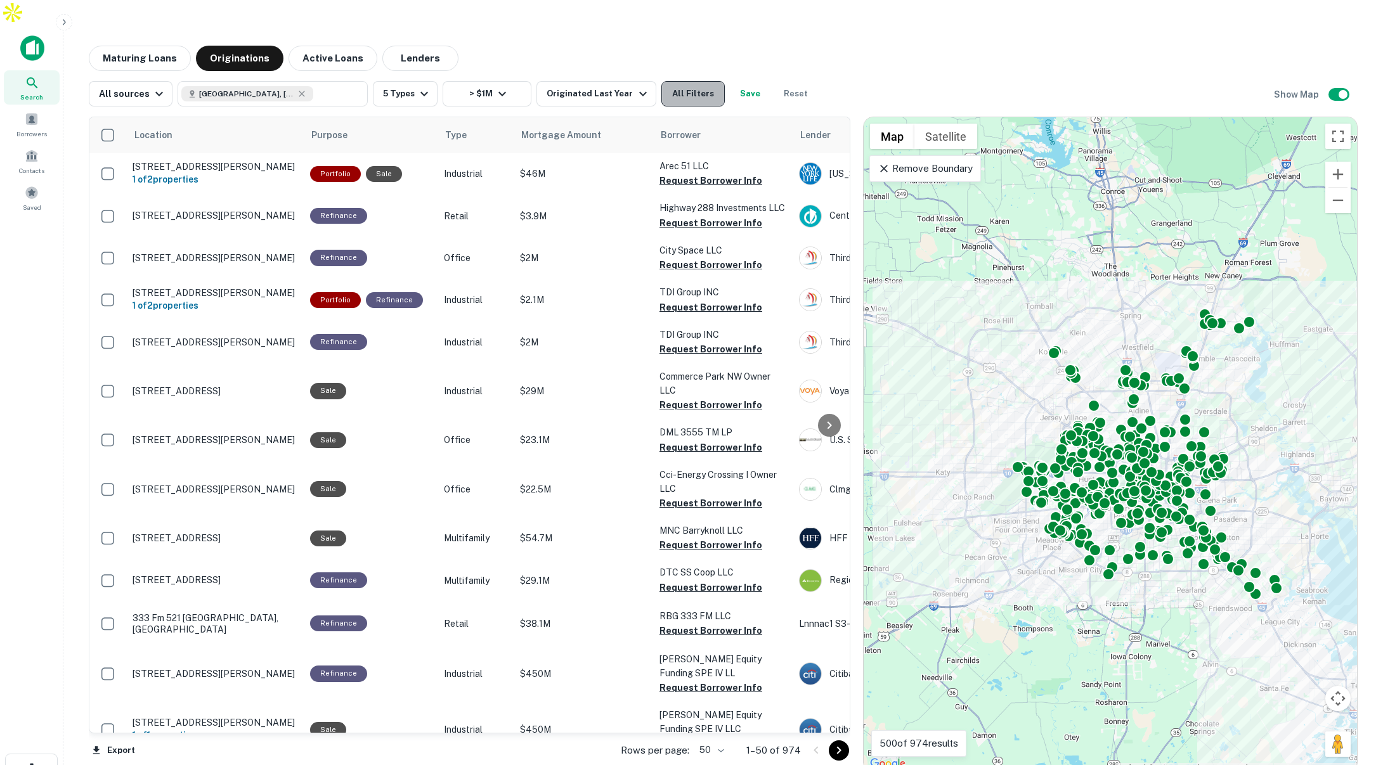
click at [674, 81] on button "All Filters" at bounding box center [692, 93] width 63 height 25
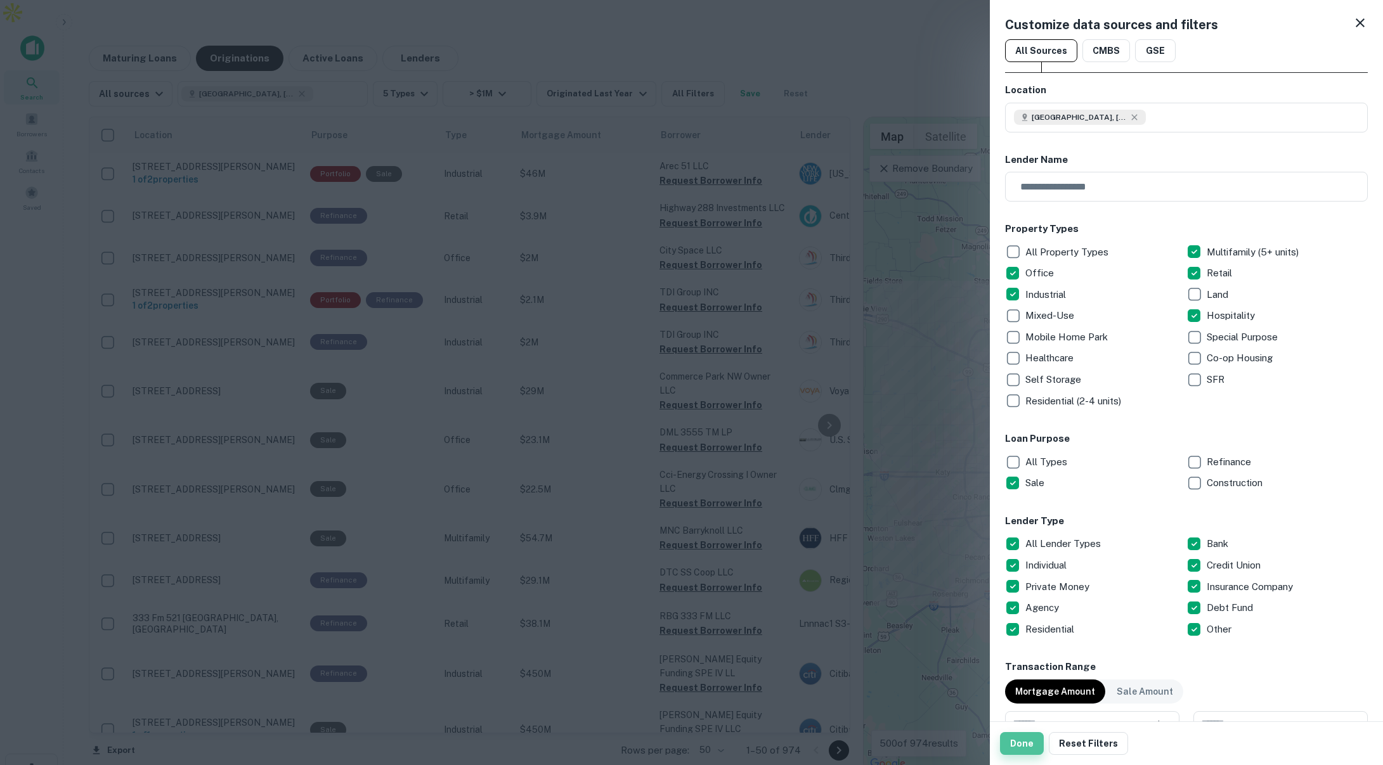
click at [1026, 741] on button "Done" at bounding box center [1022, 743] width 44 height 23
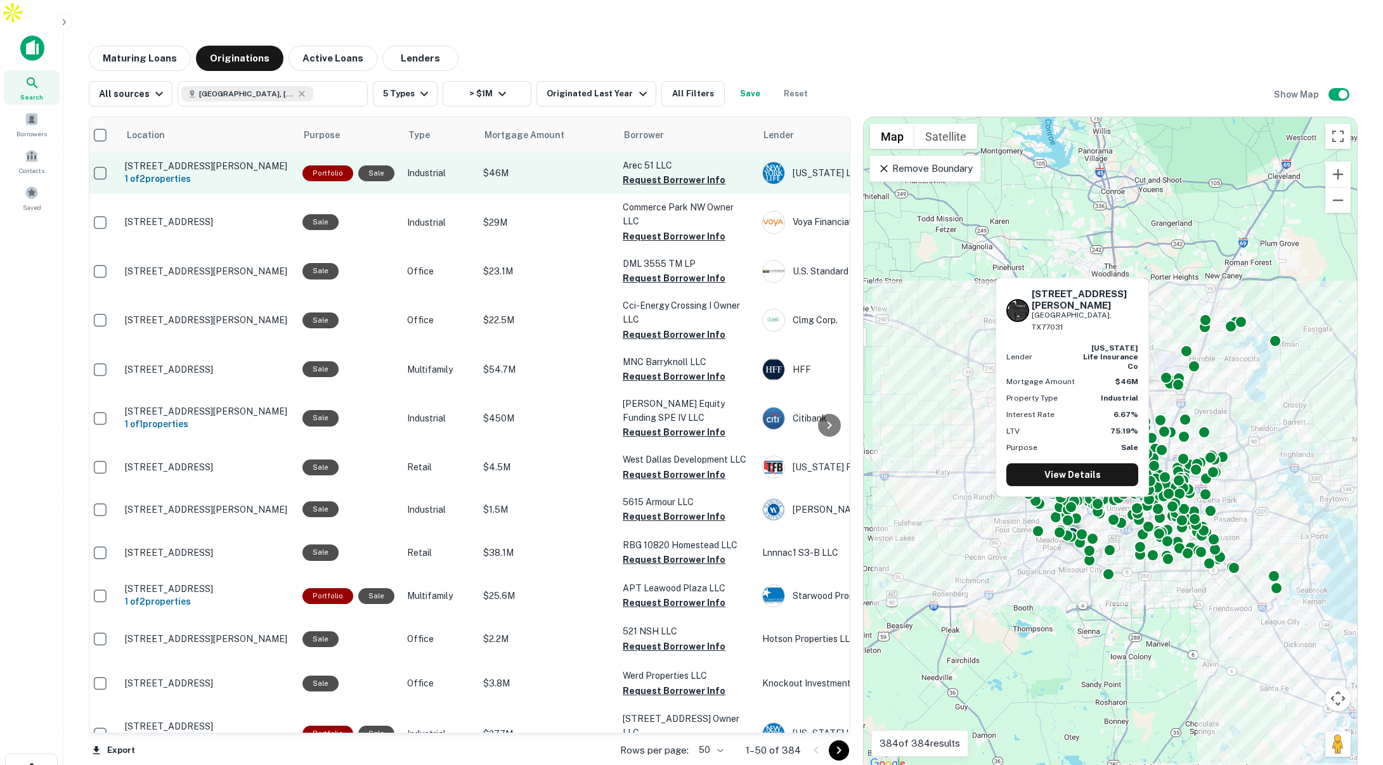
scroll to position [1, 6]
click at [649, 172] on button "Request Borrower Info" at bounding box center [675, 179] width 103 height 15
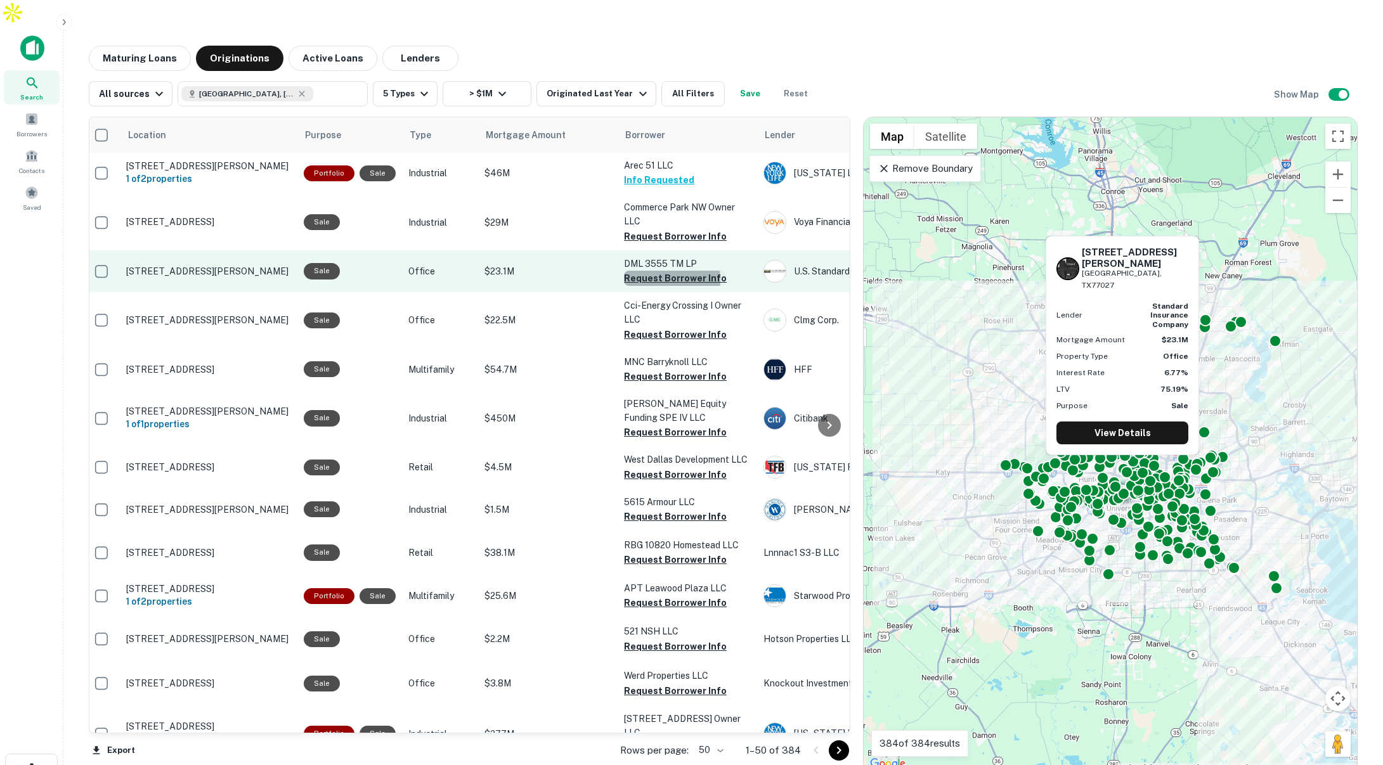
click at [637, 271] on button "Request Borrower Info" at bounding box center [675, 278] width 103 height 15
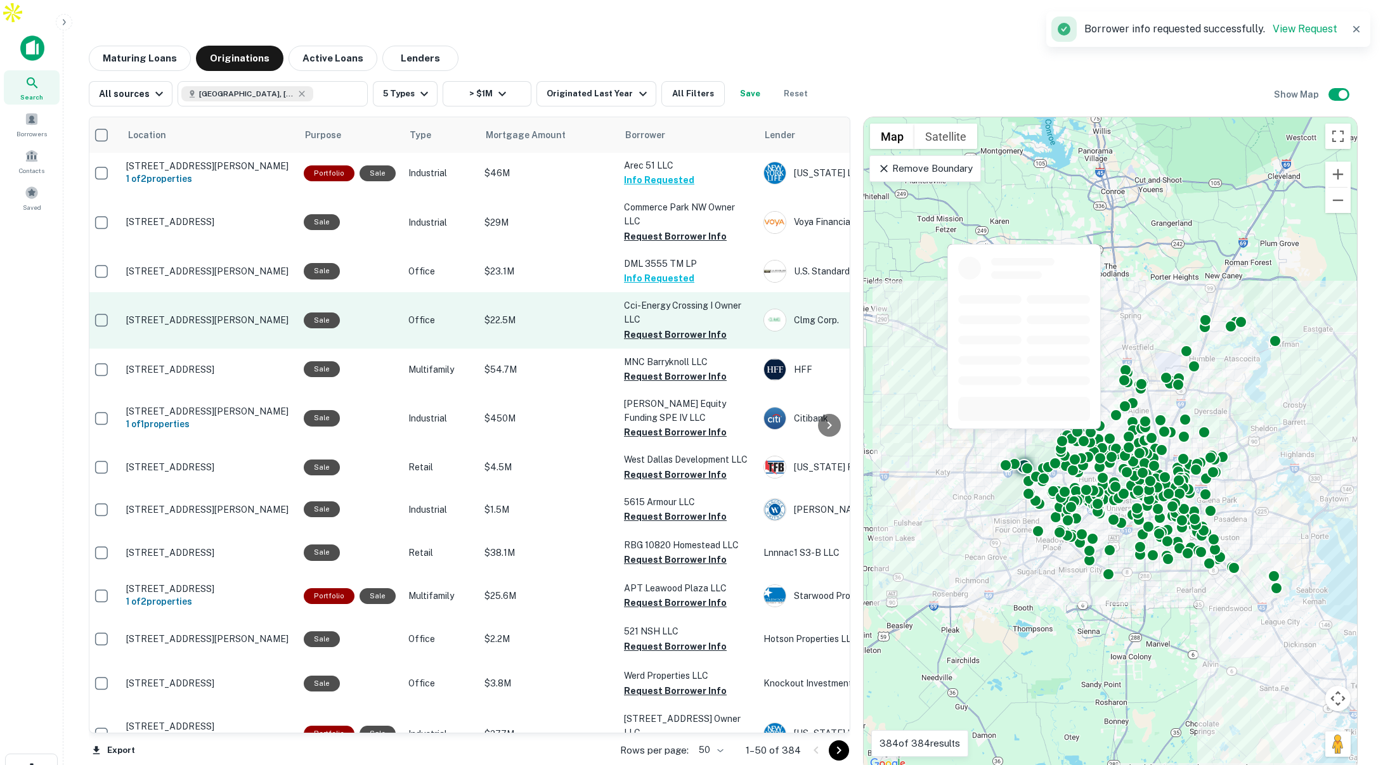
click at [638, 327] on button "Request Borrower Info" at bounding box center [675, 334] width 103 height 15
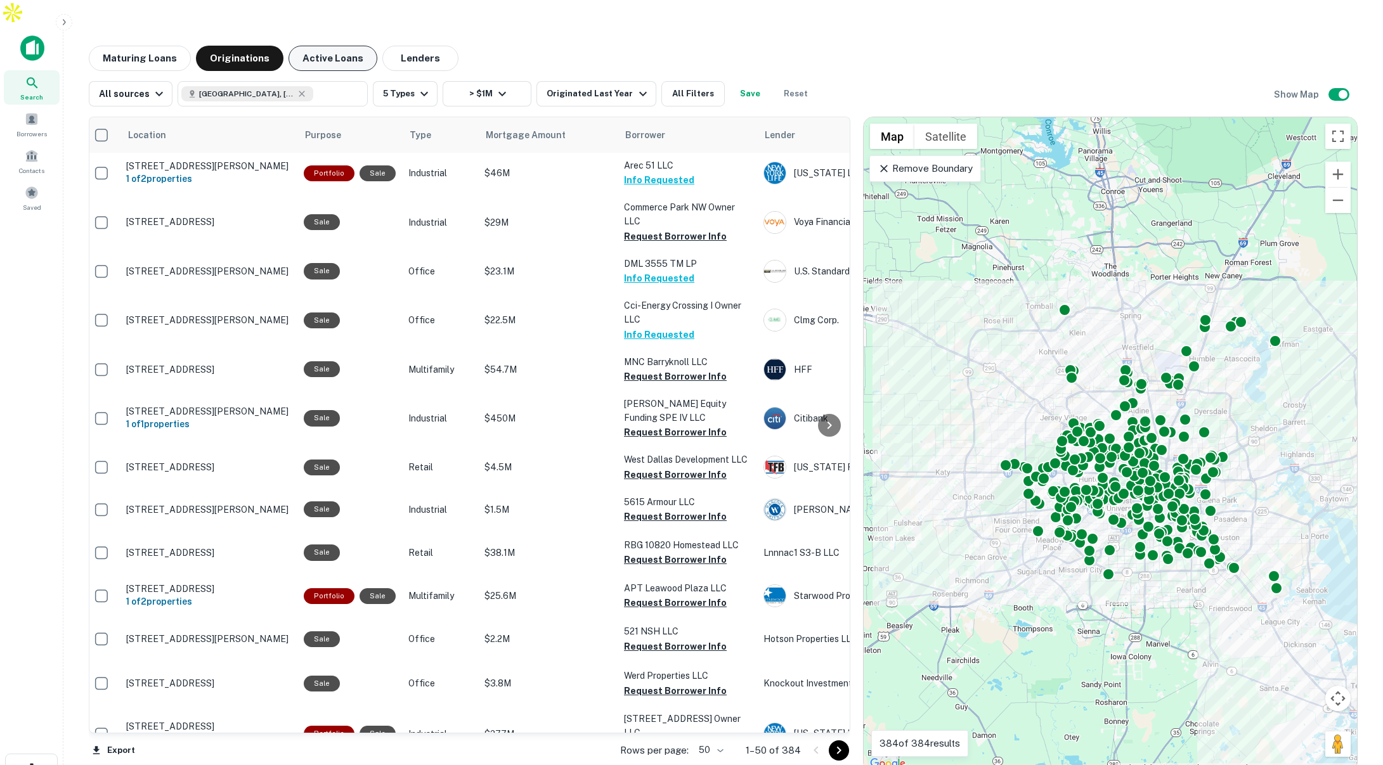
click at [327, 46] on button "Active Loans" at bounding box center [333, 58] width 89 height 25
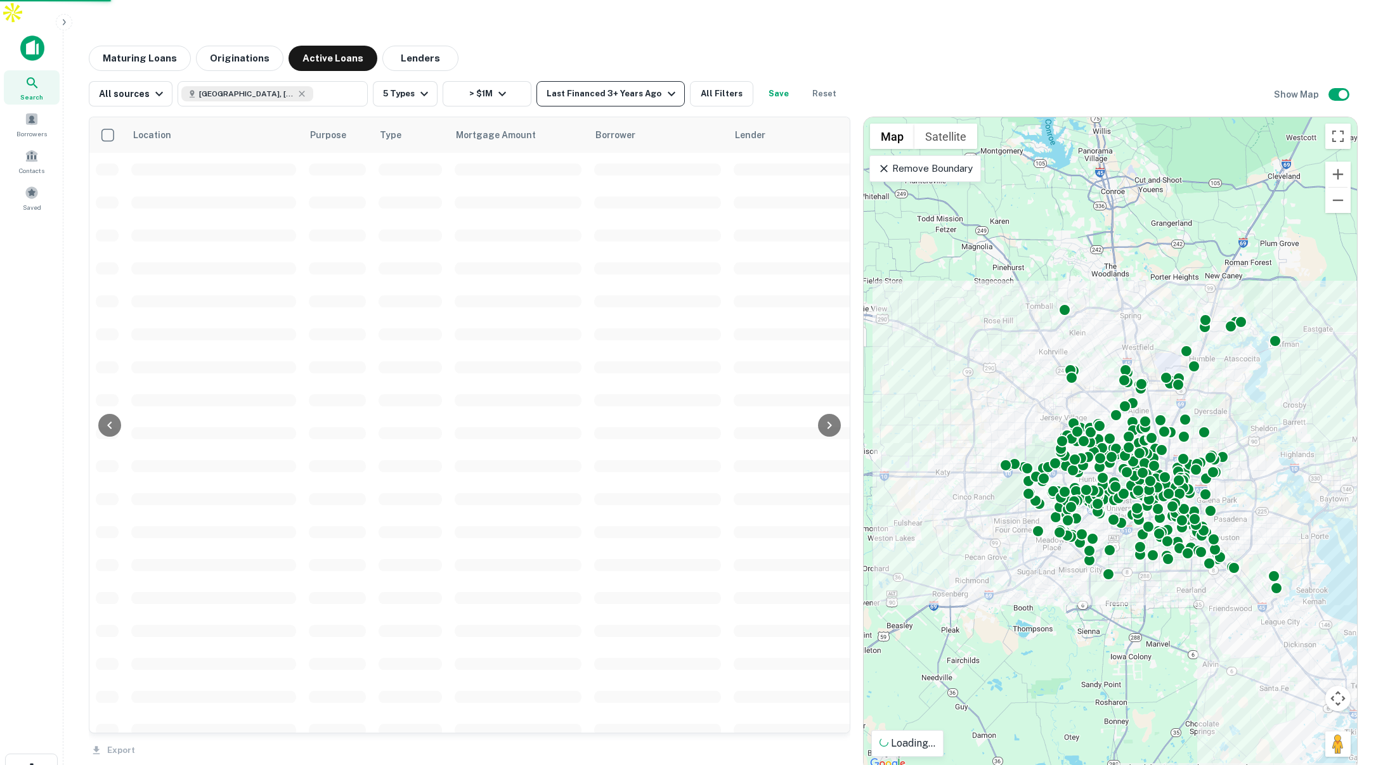
click at [604, 86] on div "Last Financed 3+ Years Ago" at bounding box center [613, 93] width 132 height 15
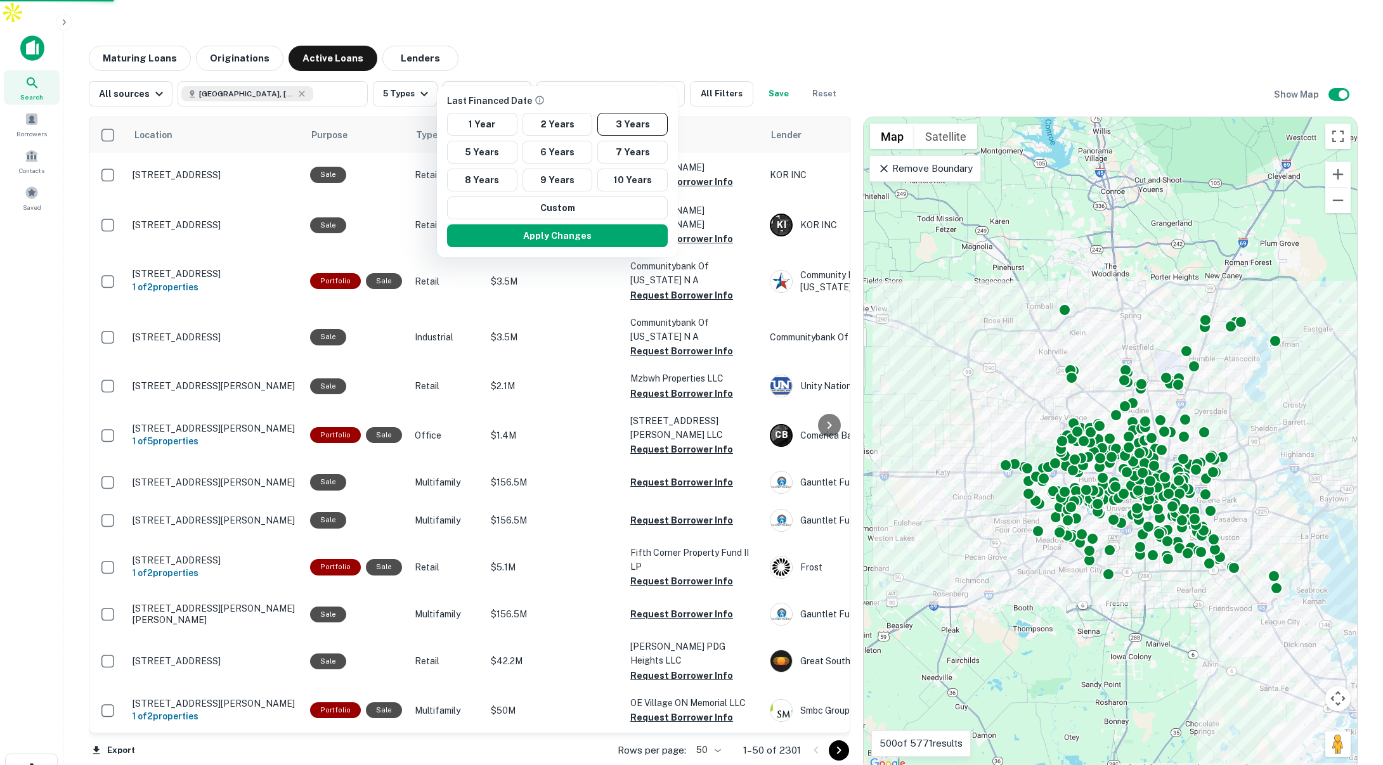
scroll to position [1, 0]
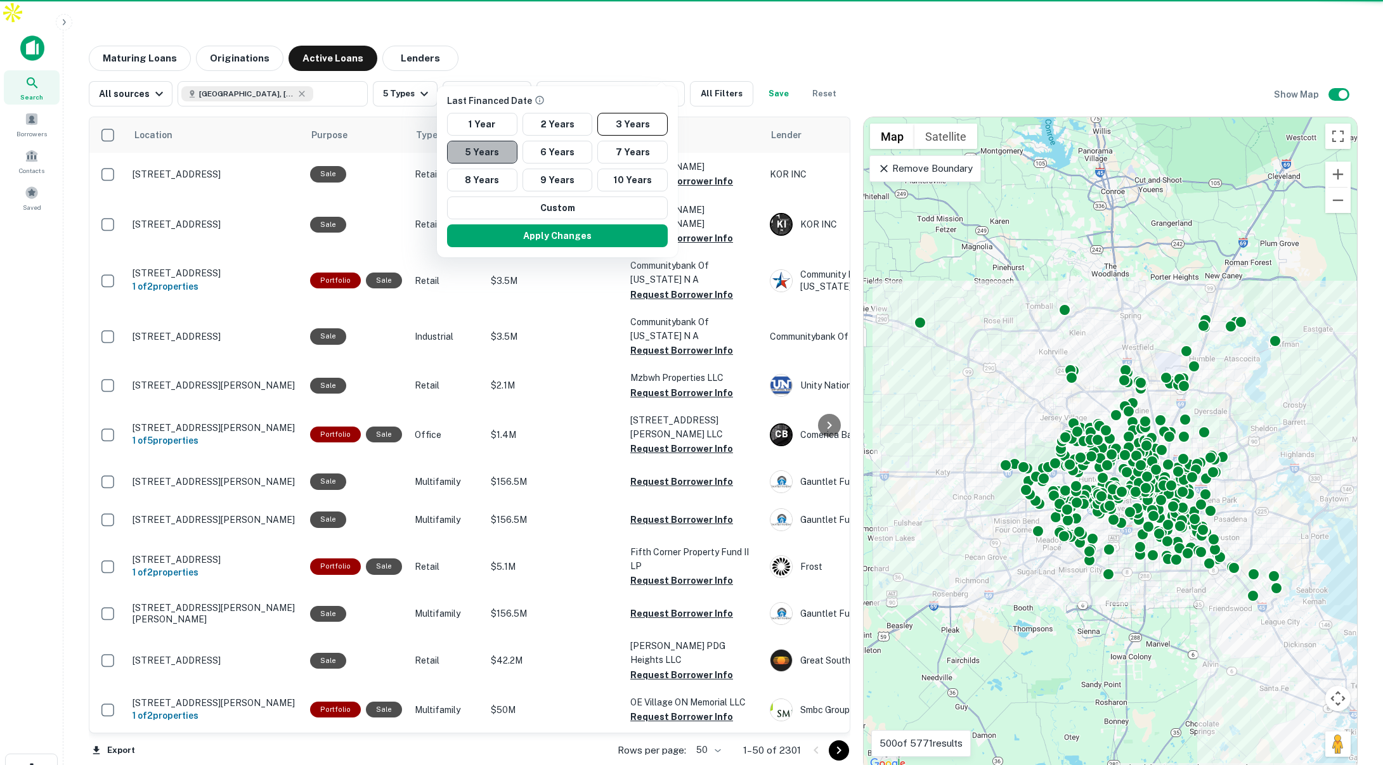
click at [490, 150] on button "5 Years" at bounding box center [482, 152] width 70 height 23
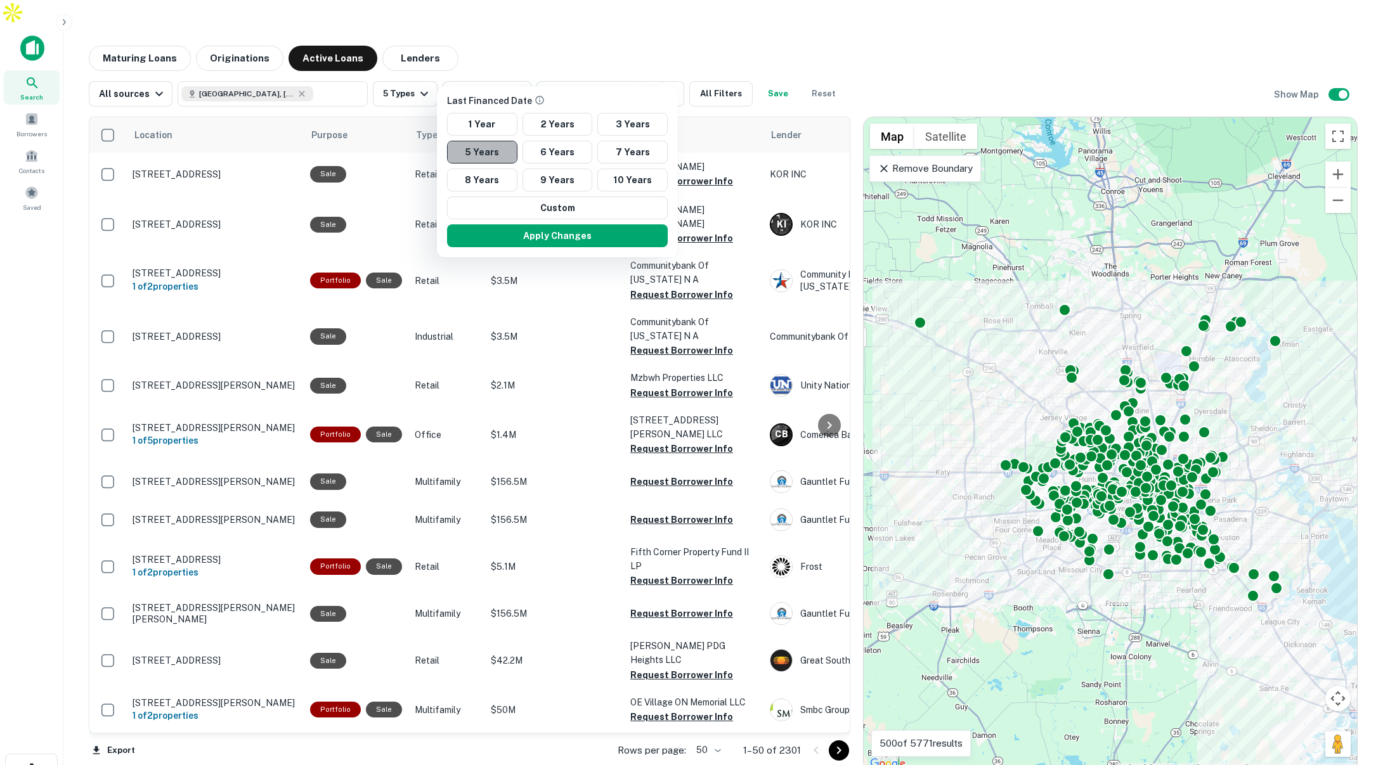
click at [500, 153] on button "5 Years" at bounding box center [482, 152] width 70 height 23
click at [628, 237] on button "Apply Changes" at bounding box center [557, 235] width 221 height 23
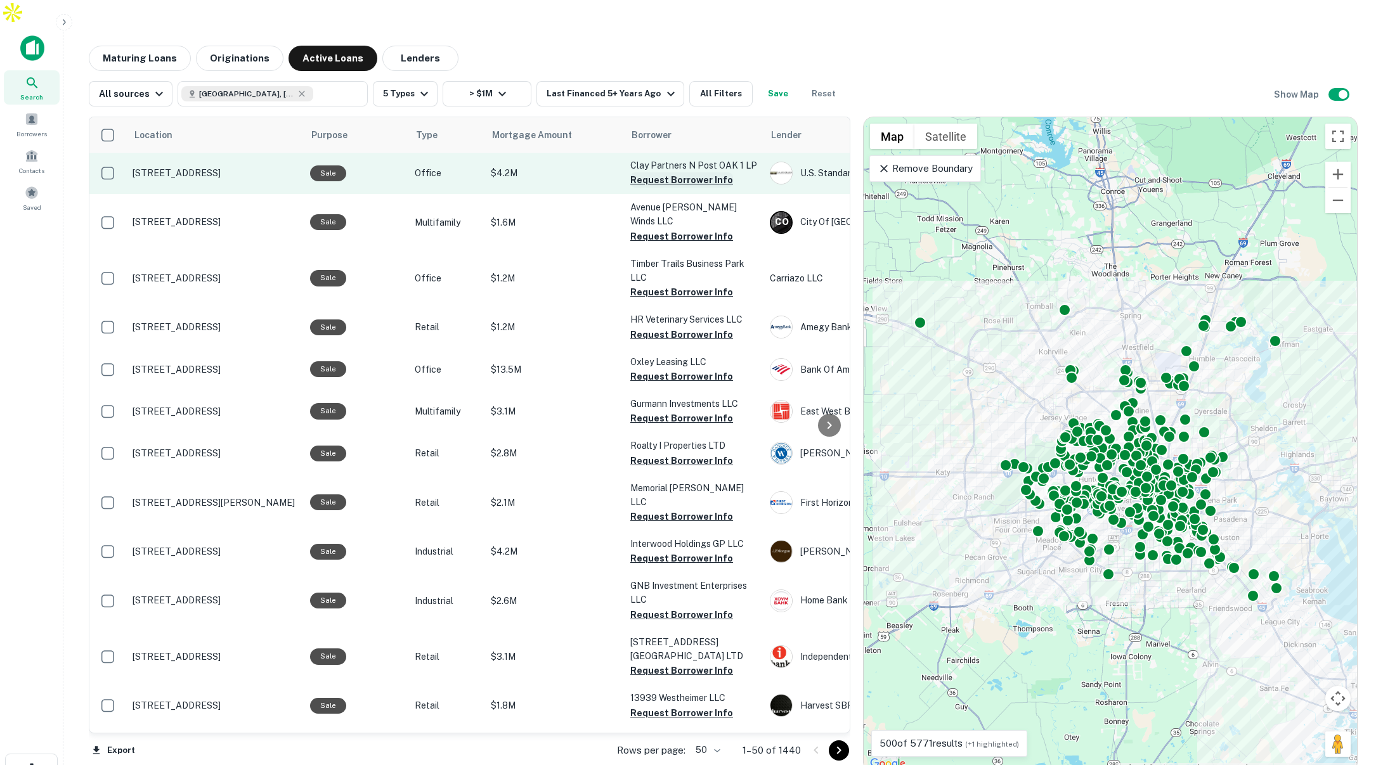
click at [672, 172] on button "Request Borrower Info" at bounding box center [681, 179] width 103 height 15
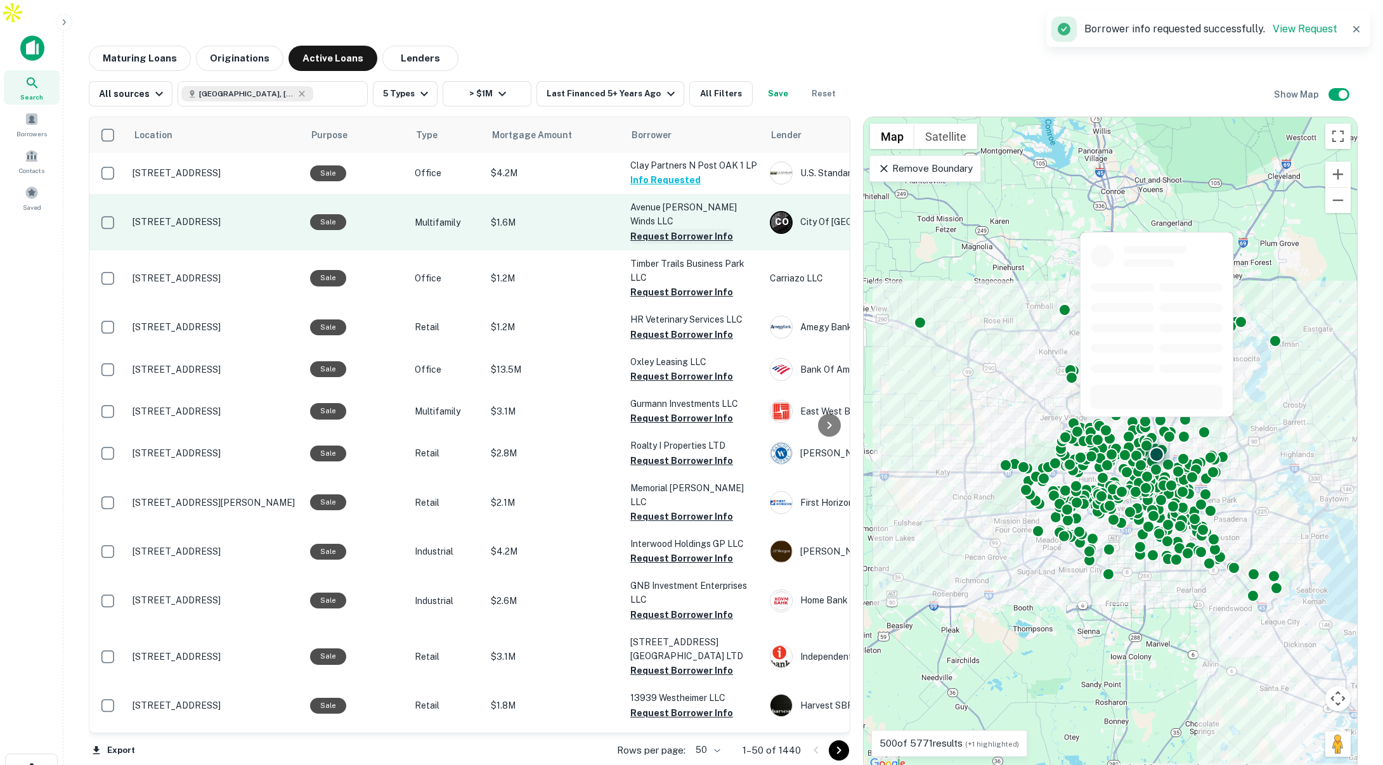
click at [657, 229] on button "Request Borrower Info" at bounding box center [681, 236] width 103 height 15
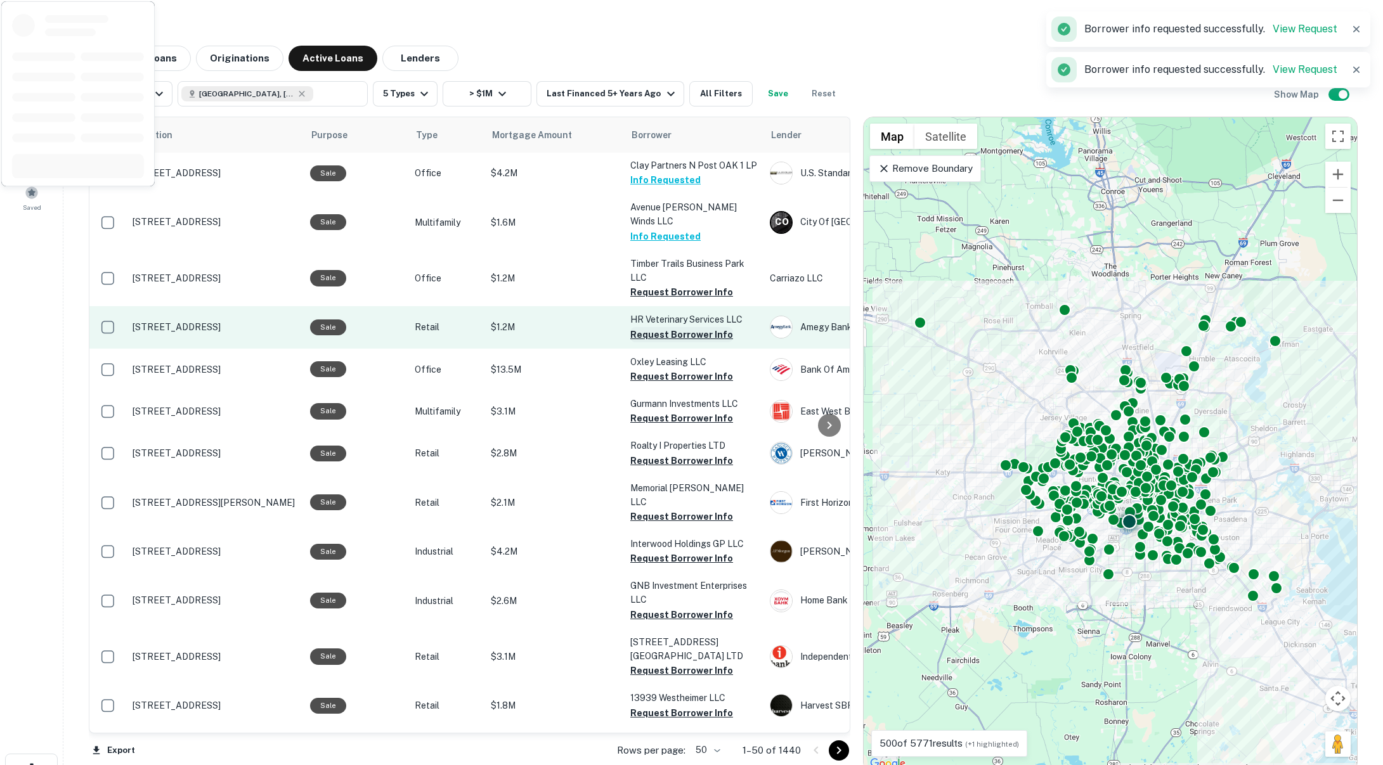
click at [654, 327] on button "Request Borrower Info" at bounding box center [681, 334] width 103 height 15
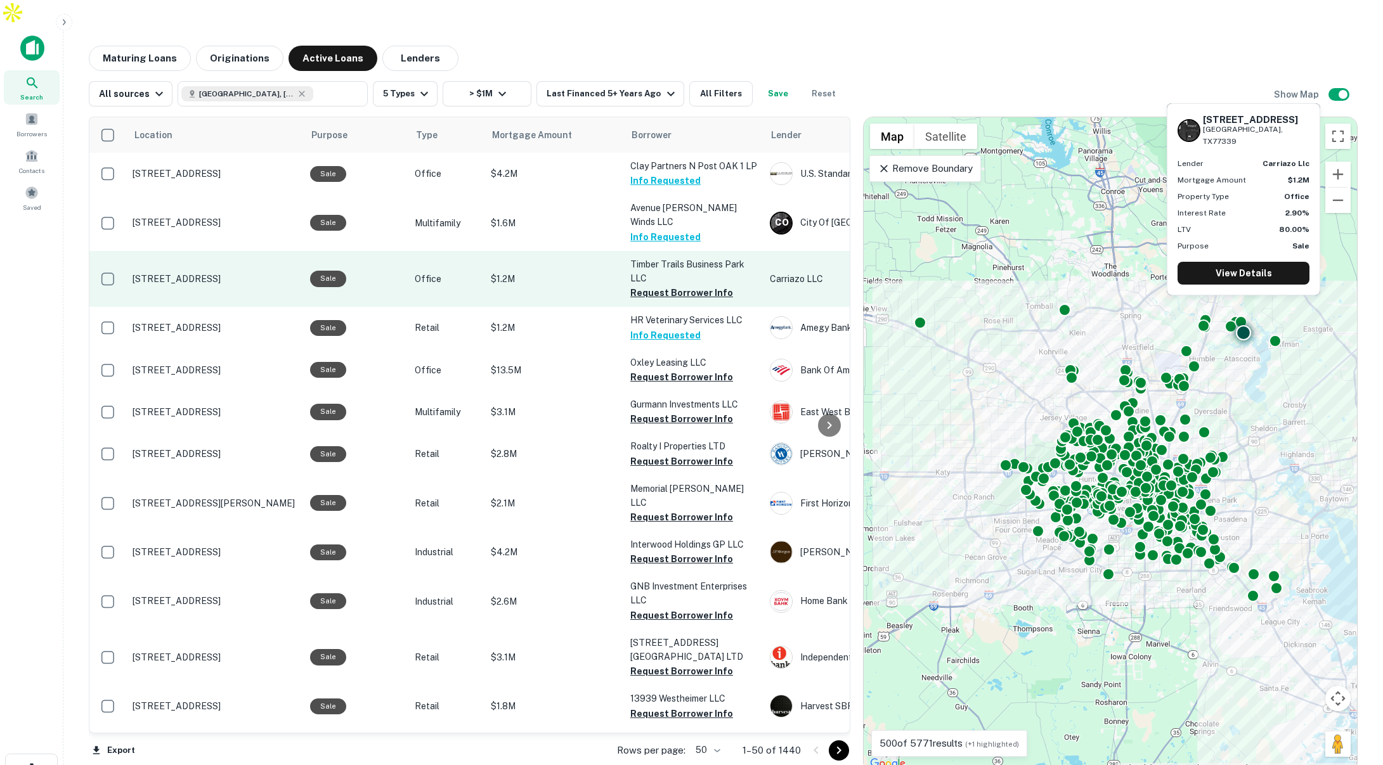
scroll to position [1, 0]
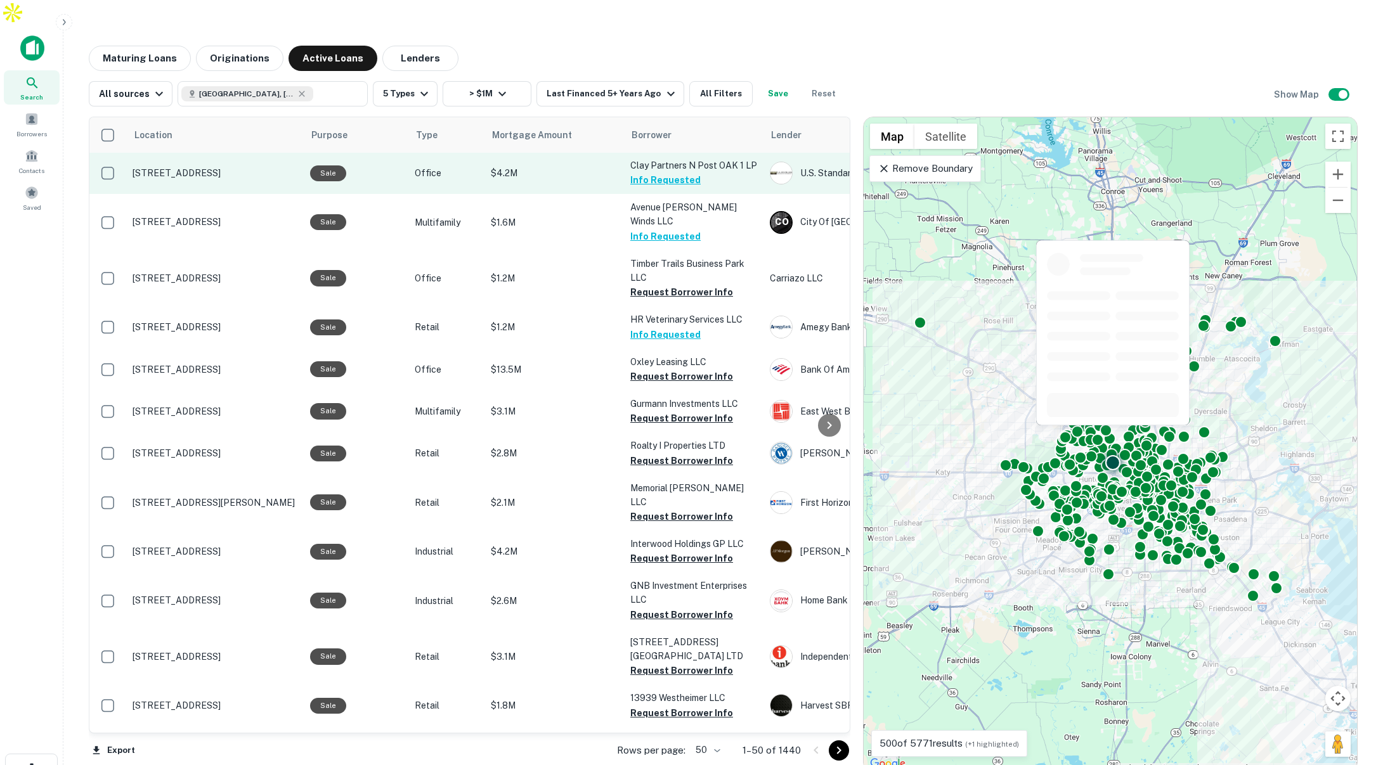
click at [392, 165] on div "Sale" at bounding box center [356, 173] width 92 height 16
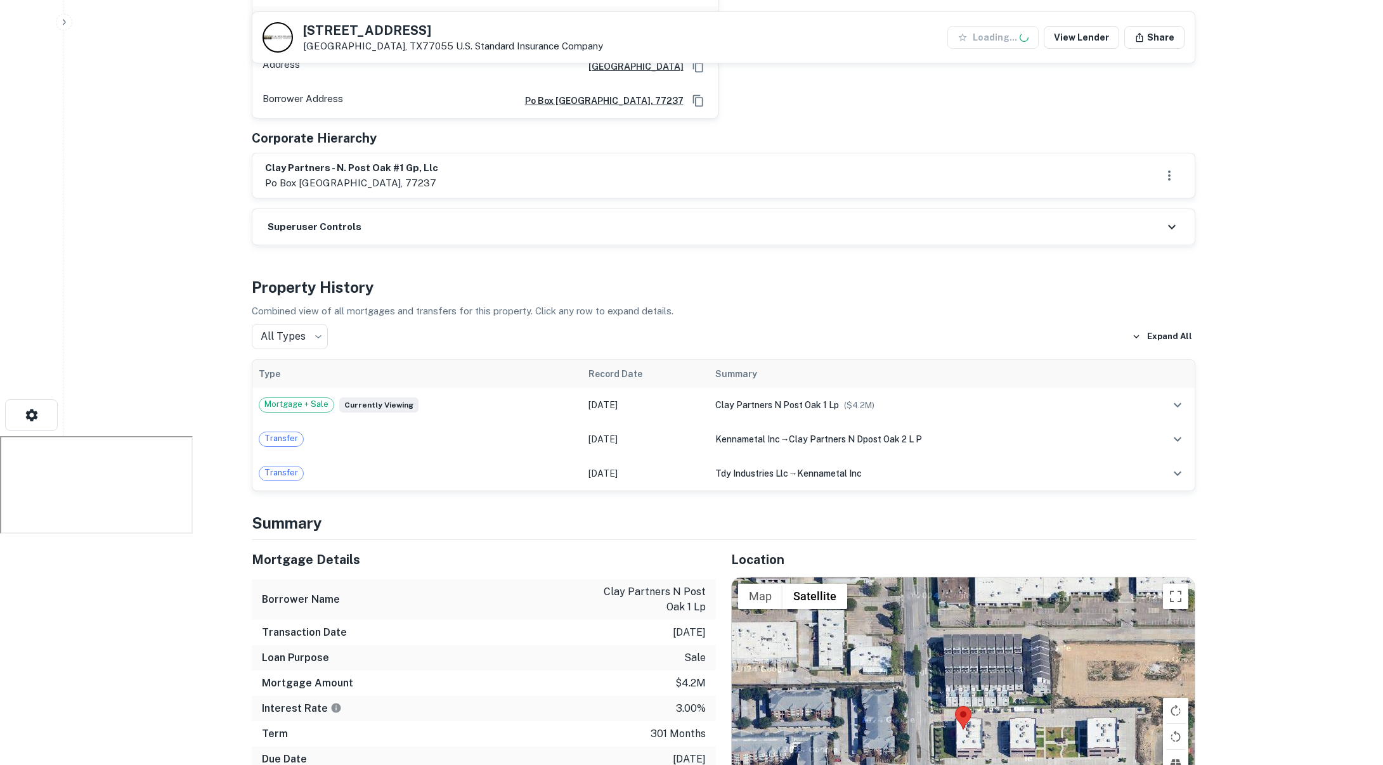
scroll to position [553, 0]
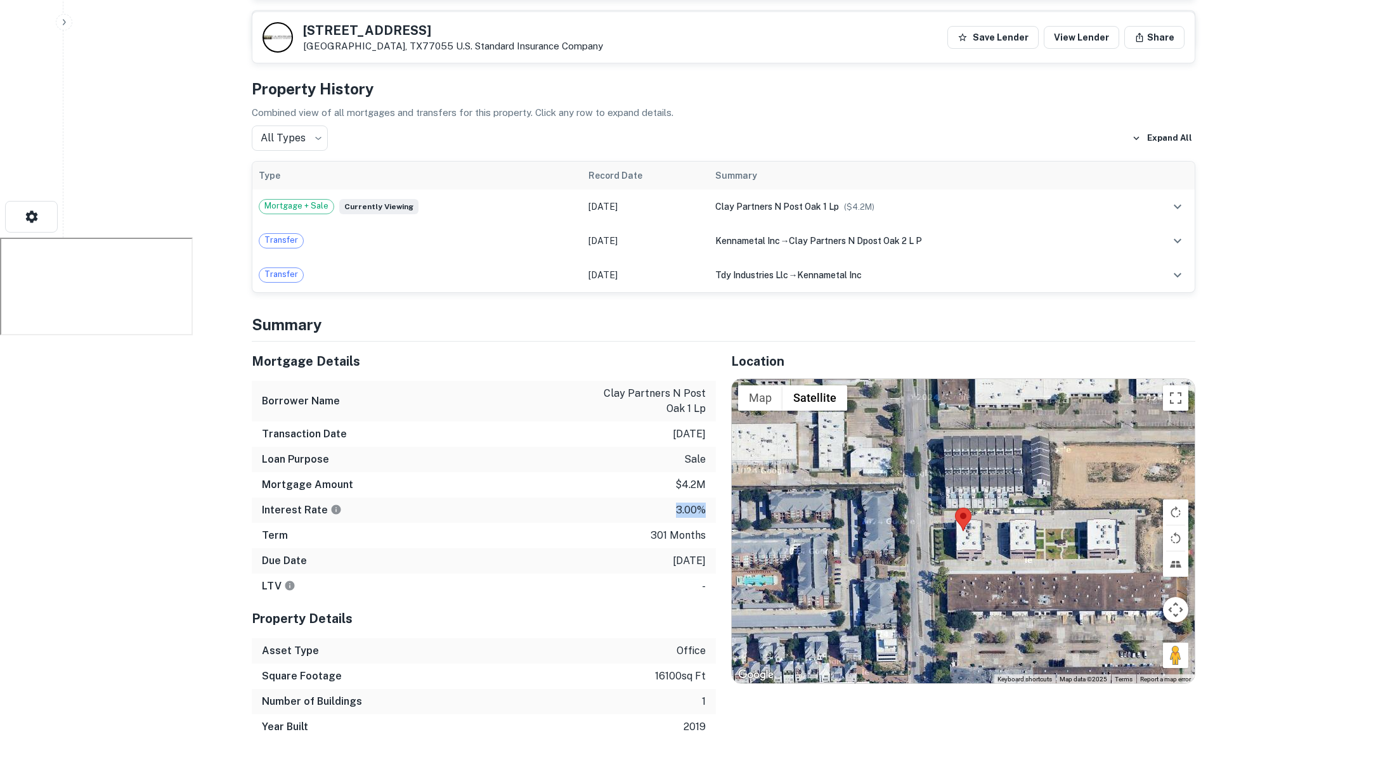
drag, startPoint x: 675, startPoint y: 483, endPoint x: 709, endPoint y: 485, distance: 34.3
click at [709, 498] on div "Interest Rate 3.00%" at bounding box center [484, 510] width 464 height 25
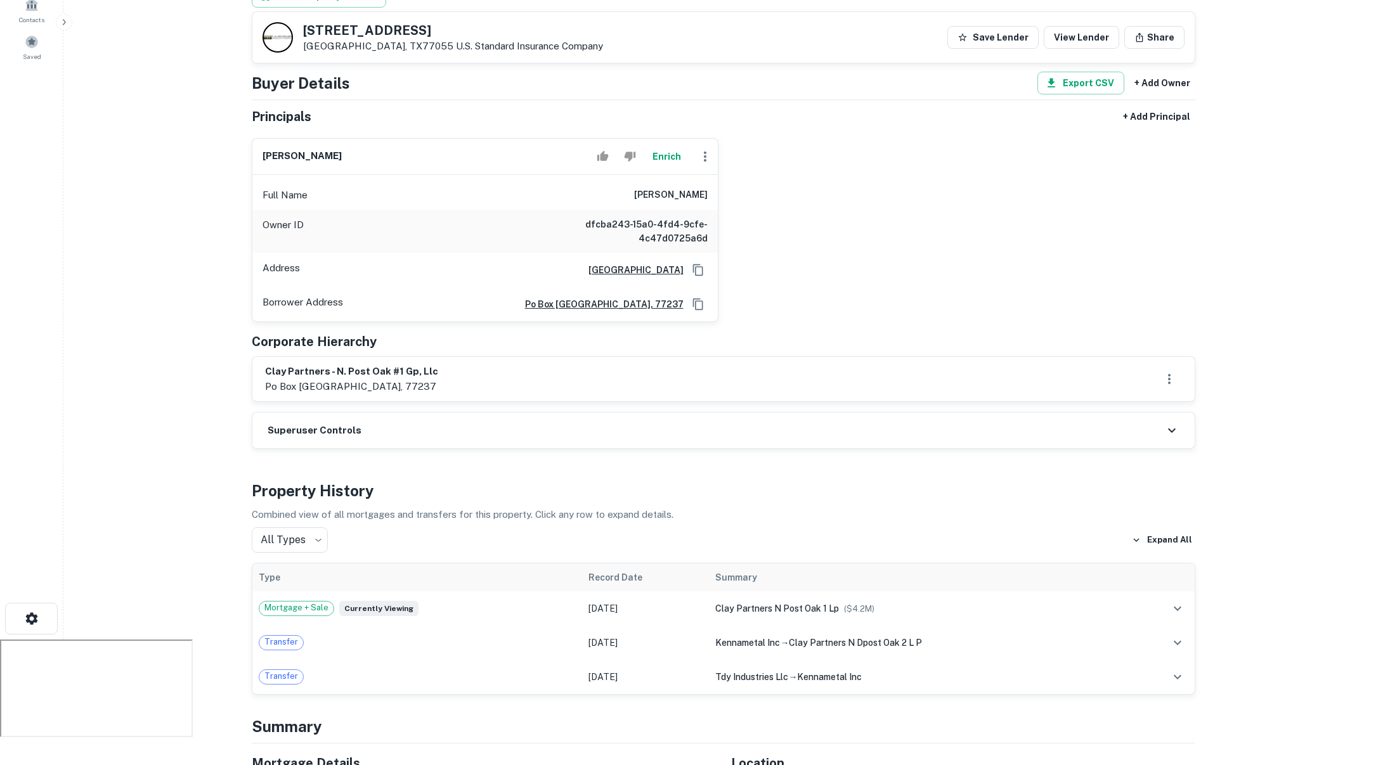
scroll to position [0, 0]
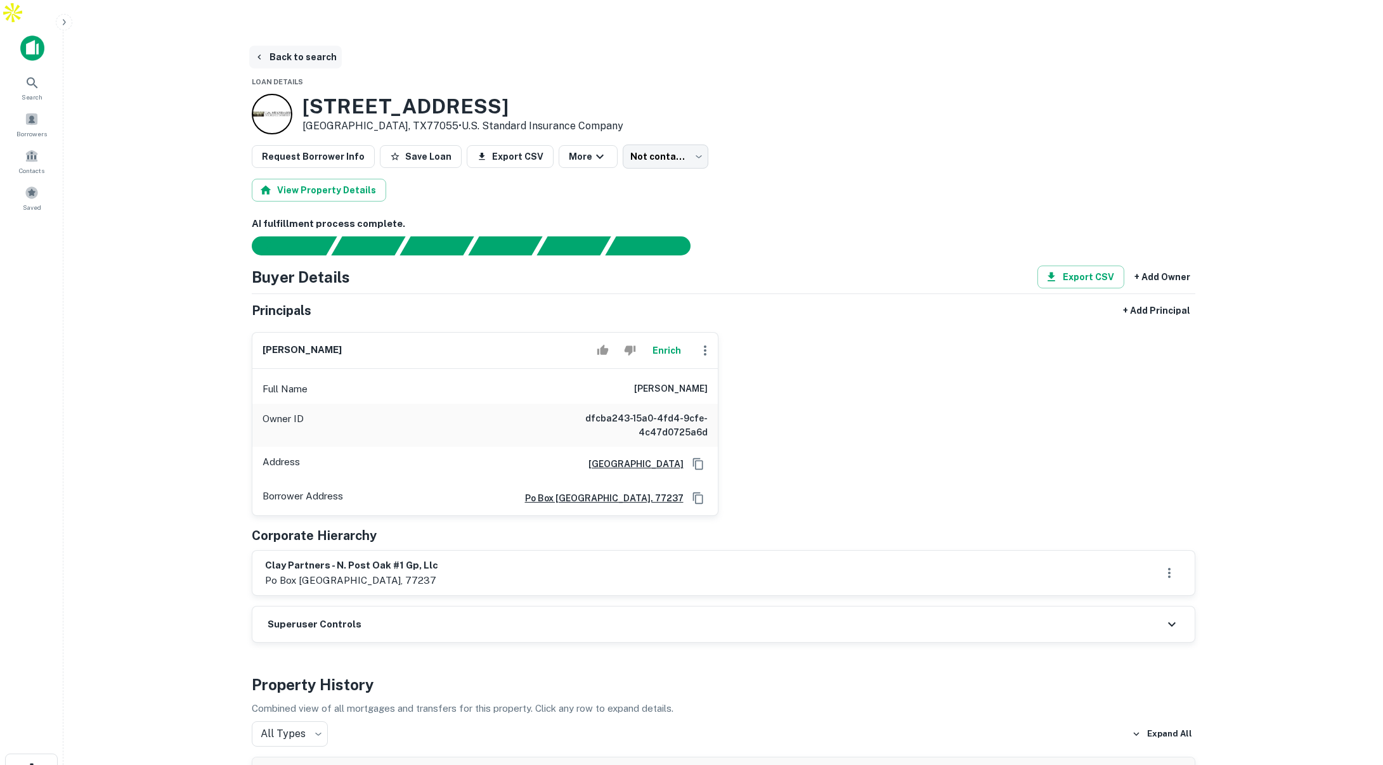
click at [312, 46] on button "Back to search" at bounding box center [295, 57] width 93 height 23
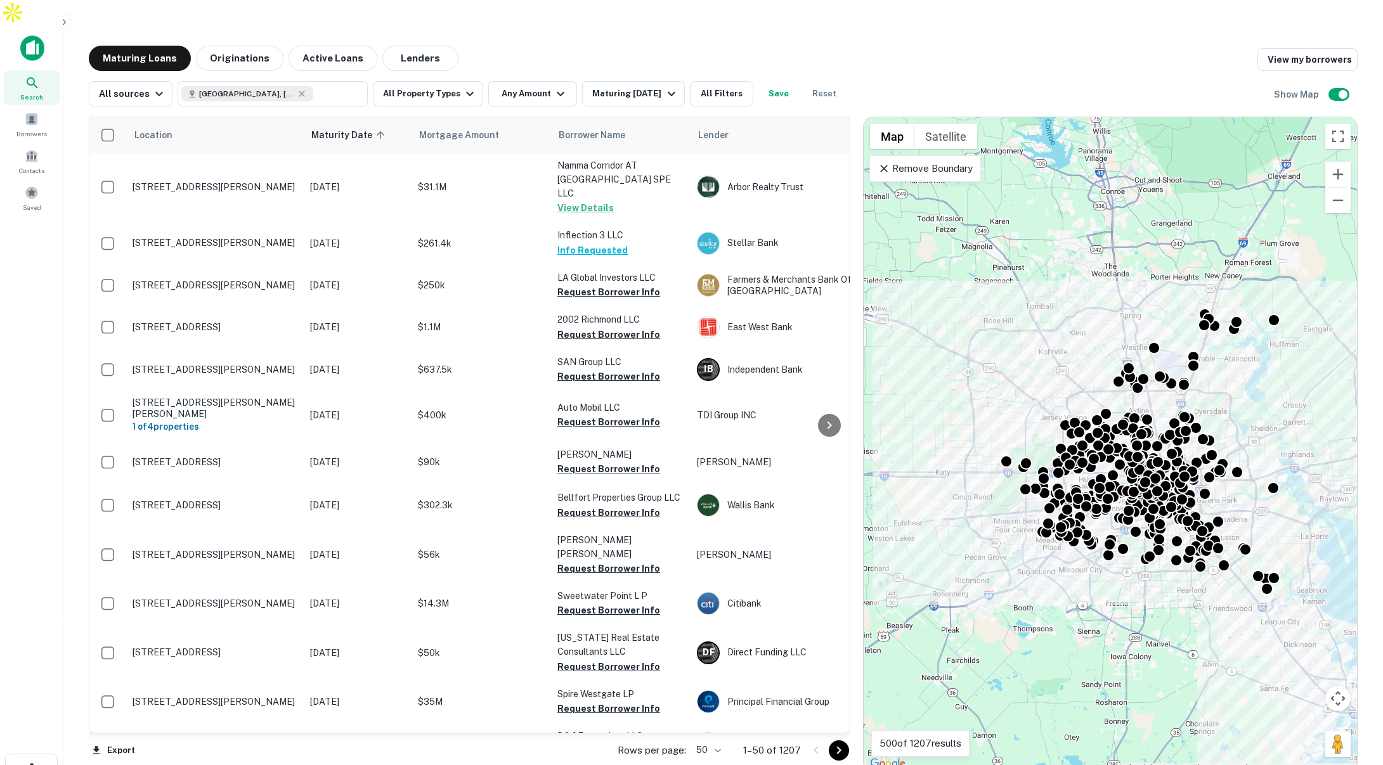
scroll to position [1, 0]
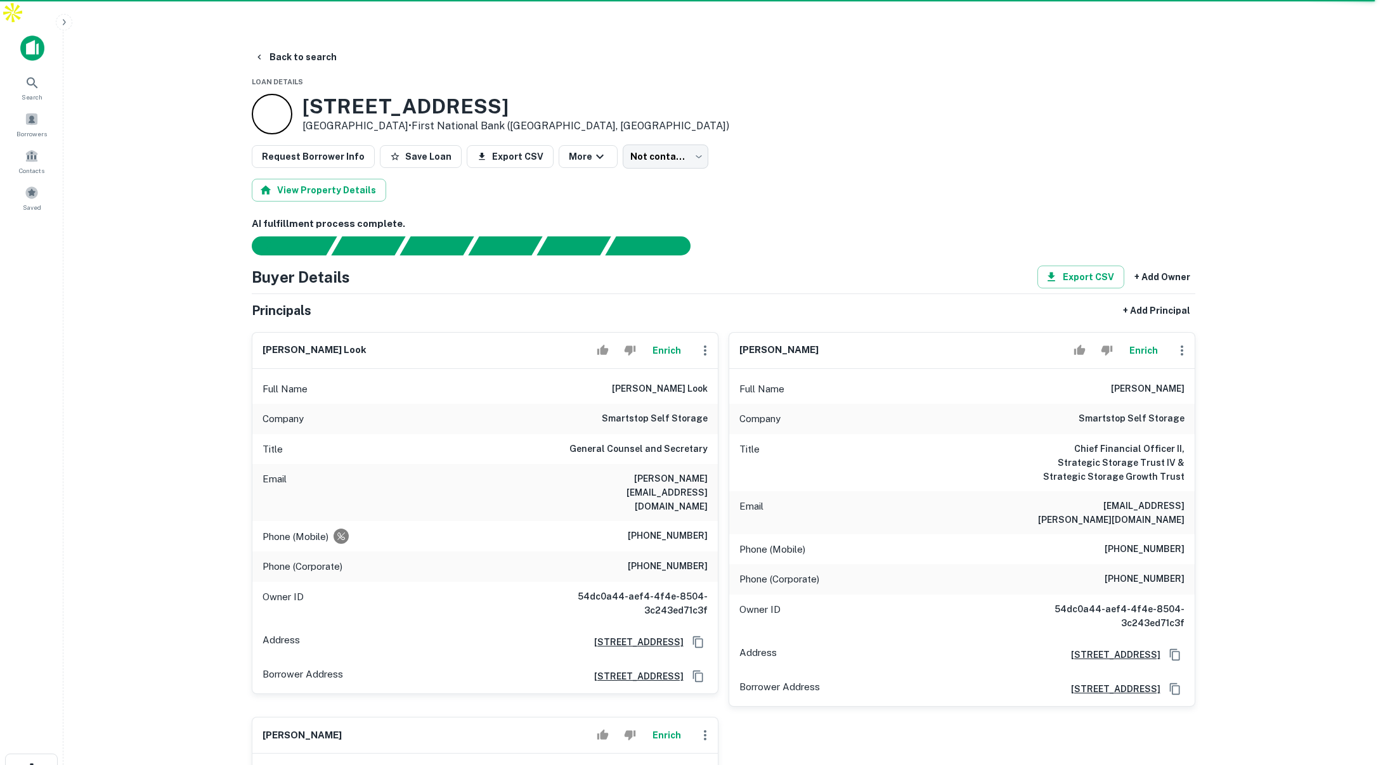
scroll to position [9, 0]
